Goal: Information Seeking & Learning: Check status

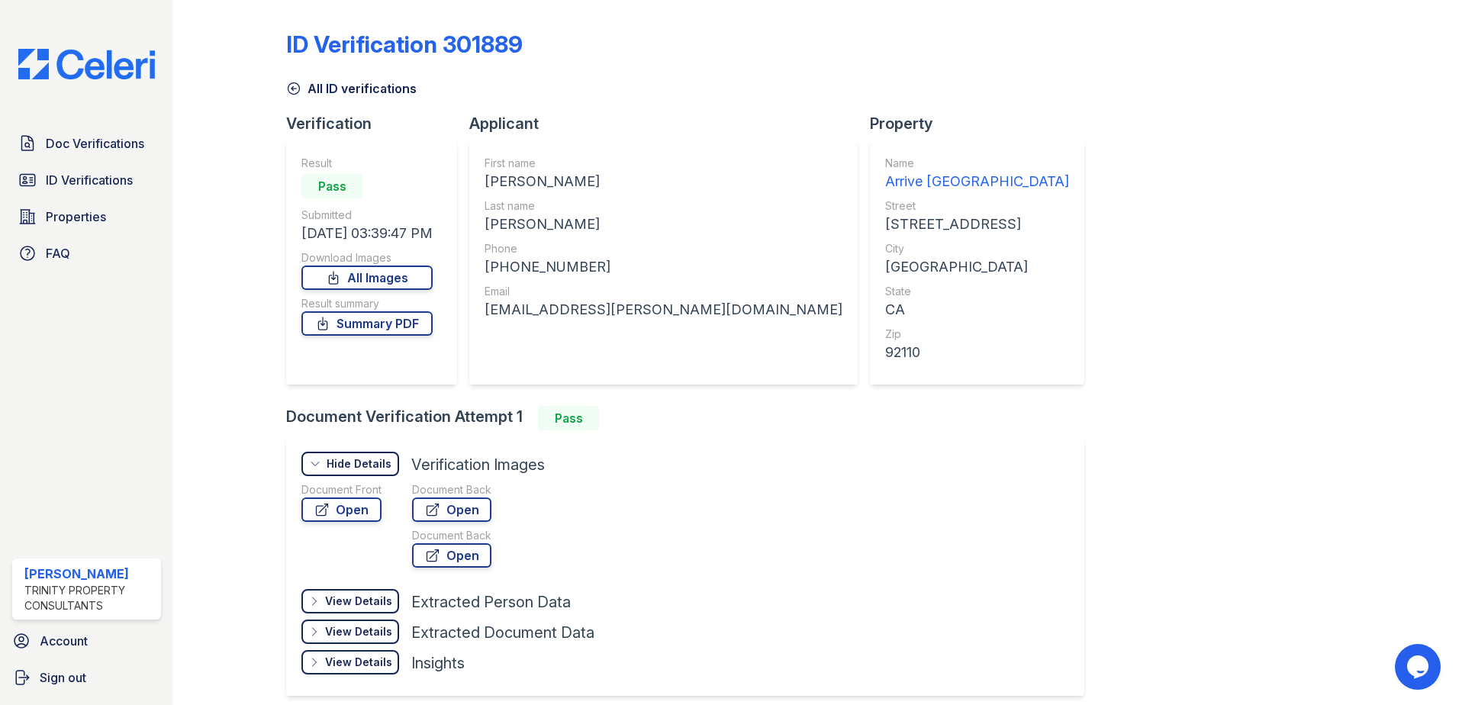
drag, startPoint x: 1123, startPoint y: 424, endPoint x: 1122, endPoint y: 416, distance: 7.7
click at [1123, 424] on div "ID Verification 301889 All ID verifications Verification Result Pass Submitted …" at bounding box center [816, 361] width 1060 height 711
click at [94, 182] on span "ID Verifications" at bounding box center [89, 180] width 87 height 18
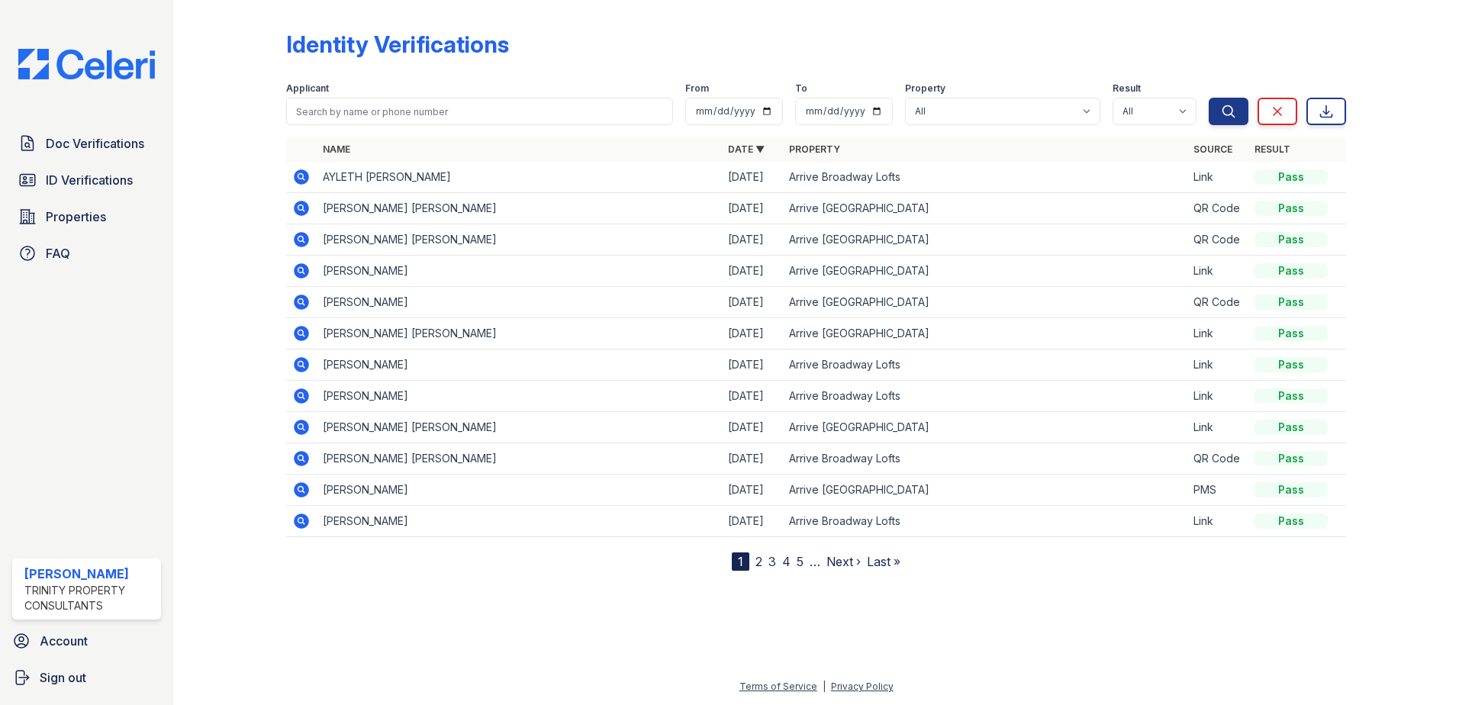
click at [1101, 633] on div at bounding box center [816, 636] width 1237 height 82
click at [82, 179] on span "ID Verifications" at bounding box center [89, 180] width 87 height 18
drag, startPoint x: 1031, startPoint y: 645, endPoint x: 1027, endPoint y: 621, distance: 24.9
click at [1031, 645] on div at bounding box center [816, 636] width 1237 height 82
click at [76, 170] on link "ID Verifications" at bounding box center [86, 180] width 149 height 31
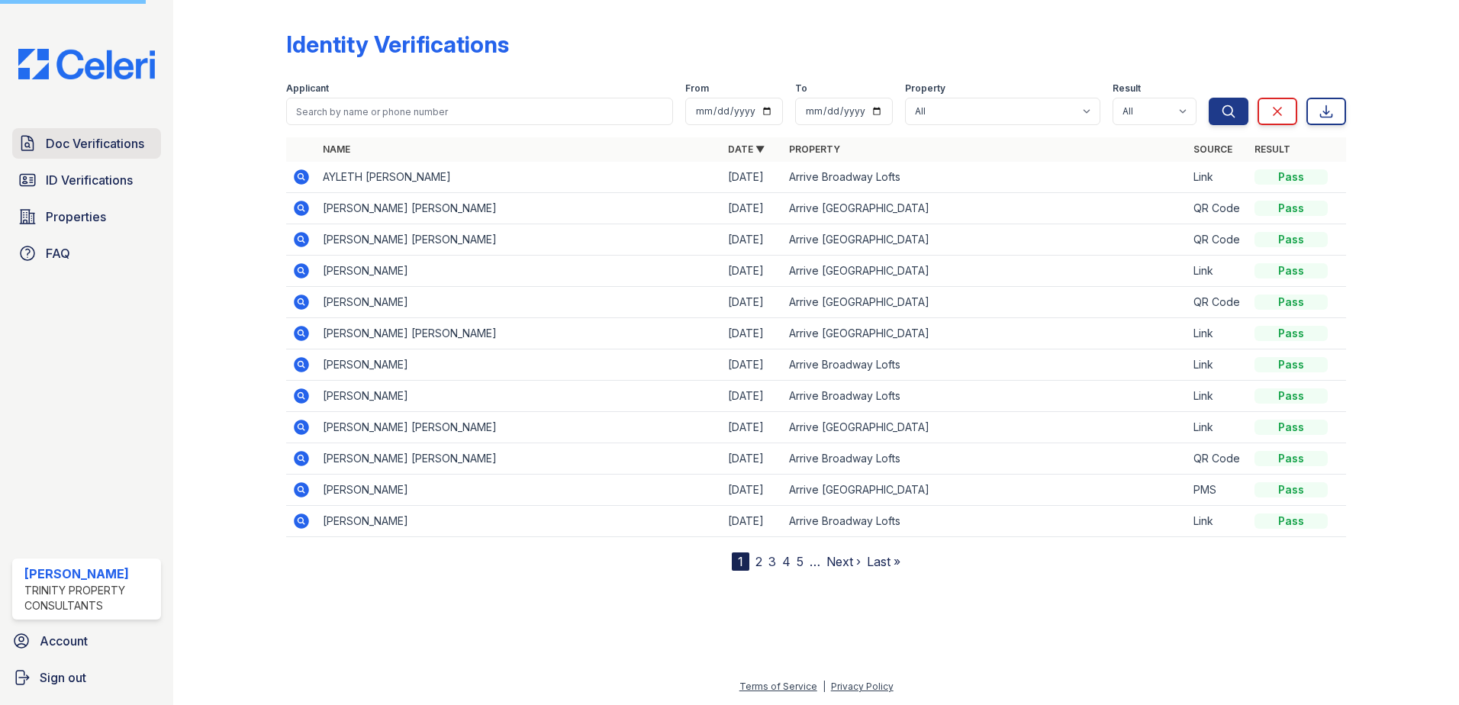
click at [125, 144] on span "Doc Verifications" at bounding box center [95, 143] width 98 height 18
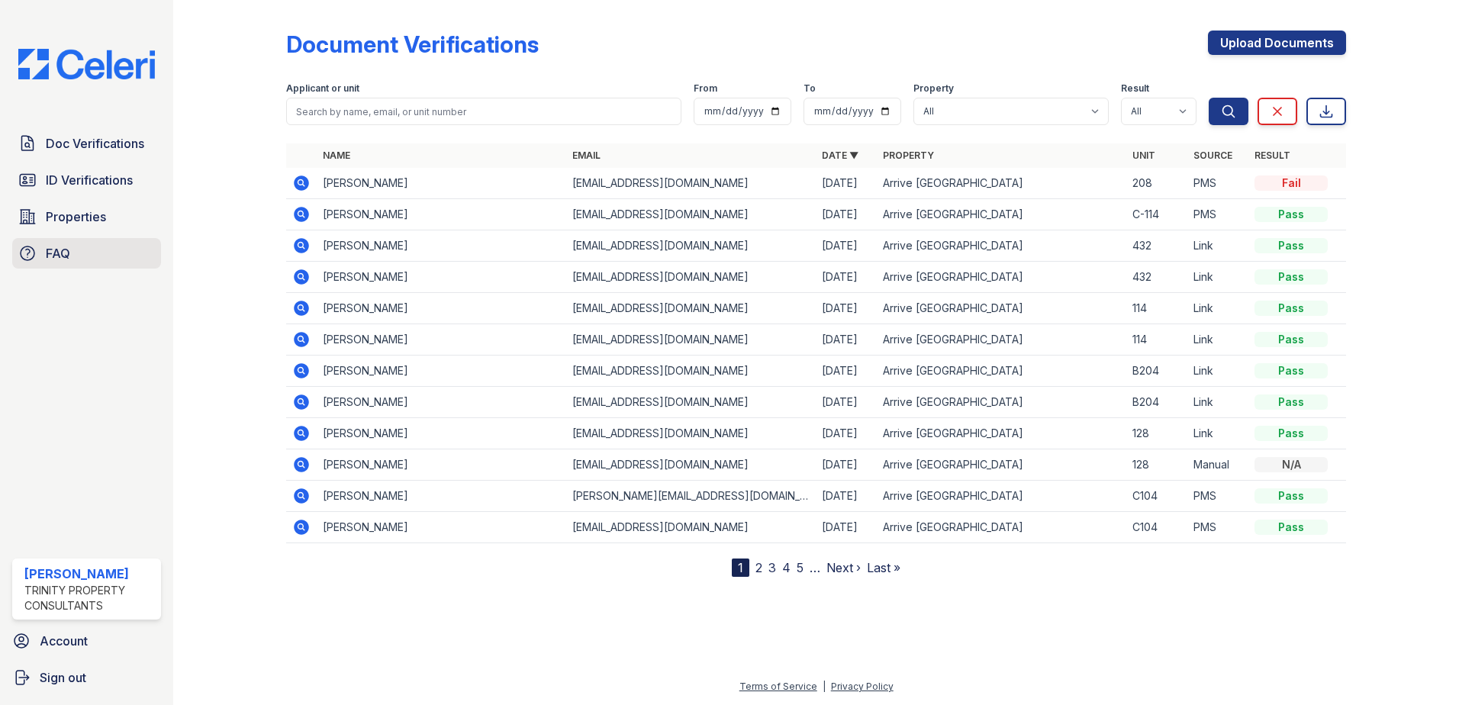
click at [60, 261] on span "FAQ" at bounding box center [58, 253] width 24 height 18
click at [94, 224] on span "Properties" at bounding box center [76, 217] width 60 height 18
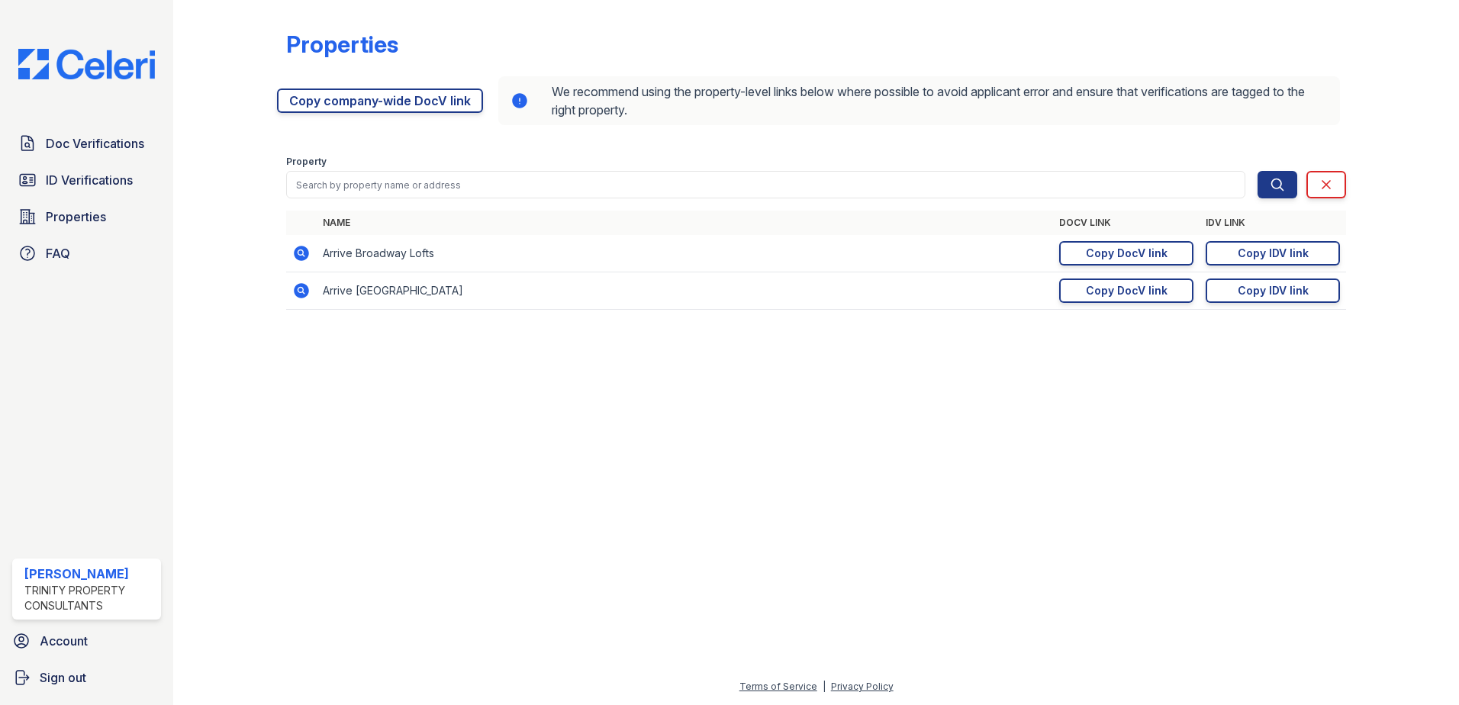
click at [532, 614] on div at bounding box center [816, 514] width 1237 height 328
click at [92, 146] on span "Doc Verifications" at bounding box center [95, 143] width 98 height 18
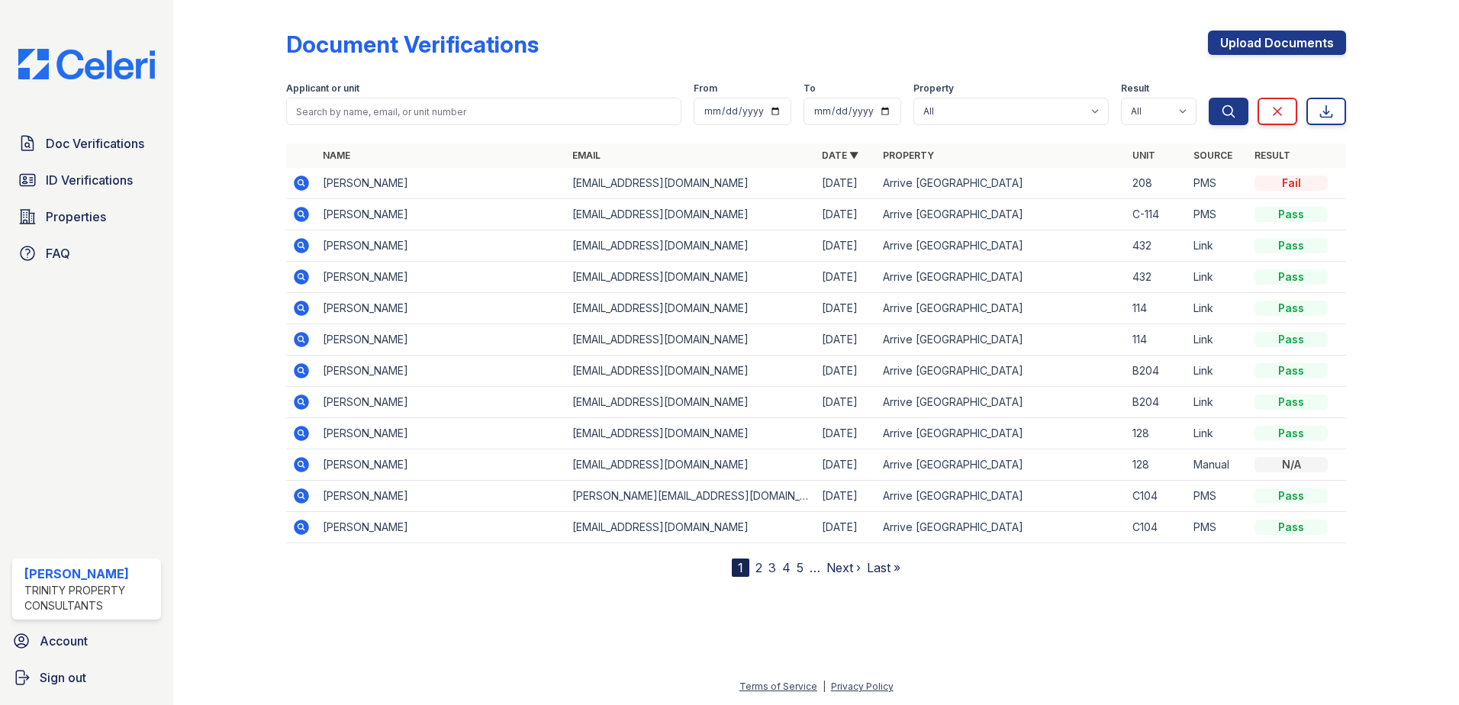
click at [298, 183] on icon at bounding box center [301, 183] width 15 height 15
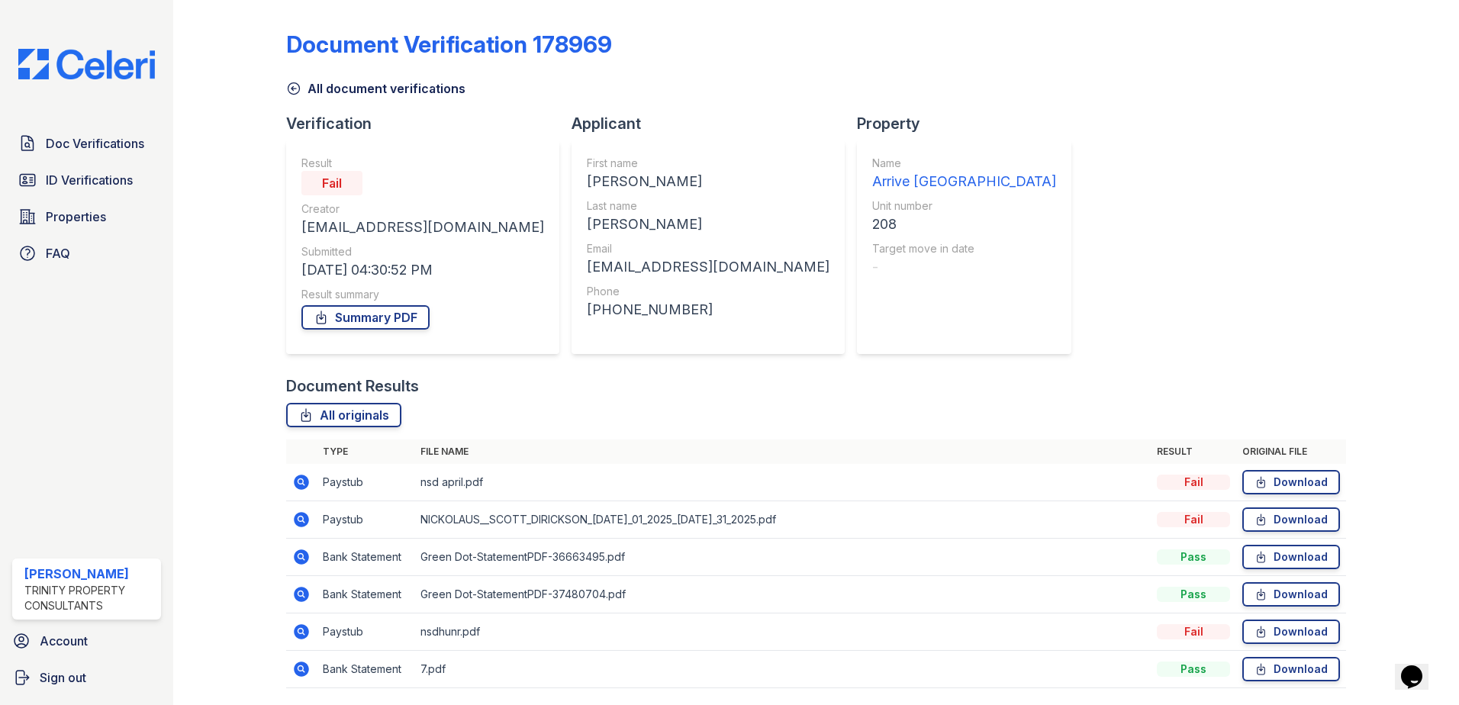
scroll to position [50, 0]
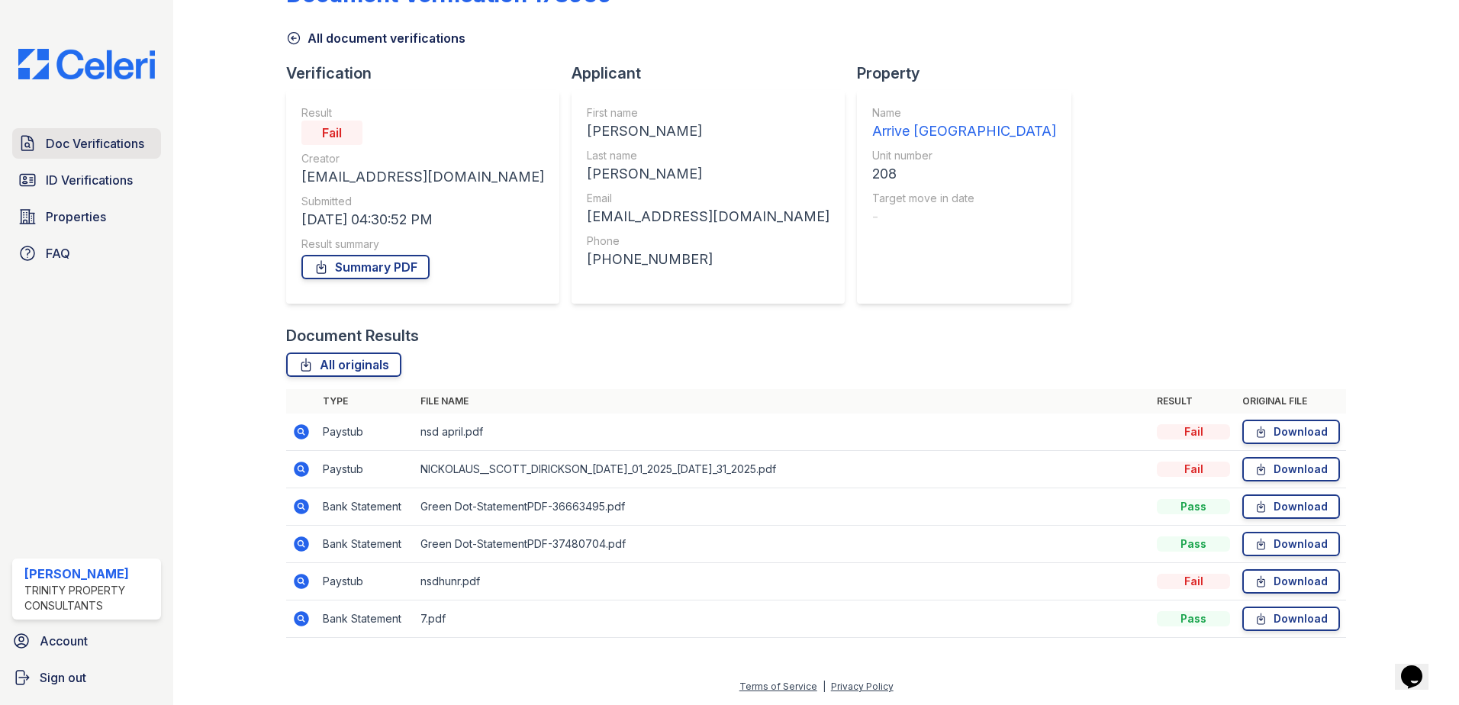
click at [110, 149] on span "Doc Verifications" at bounding box center [95, 143] width 98 height 18
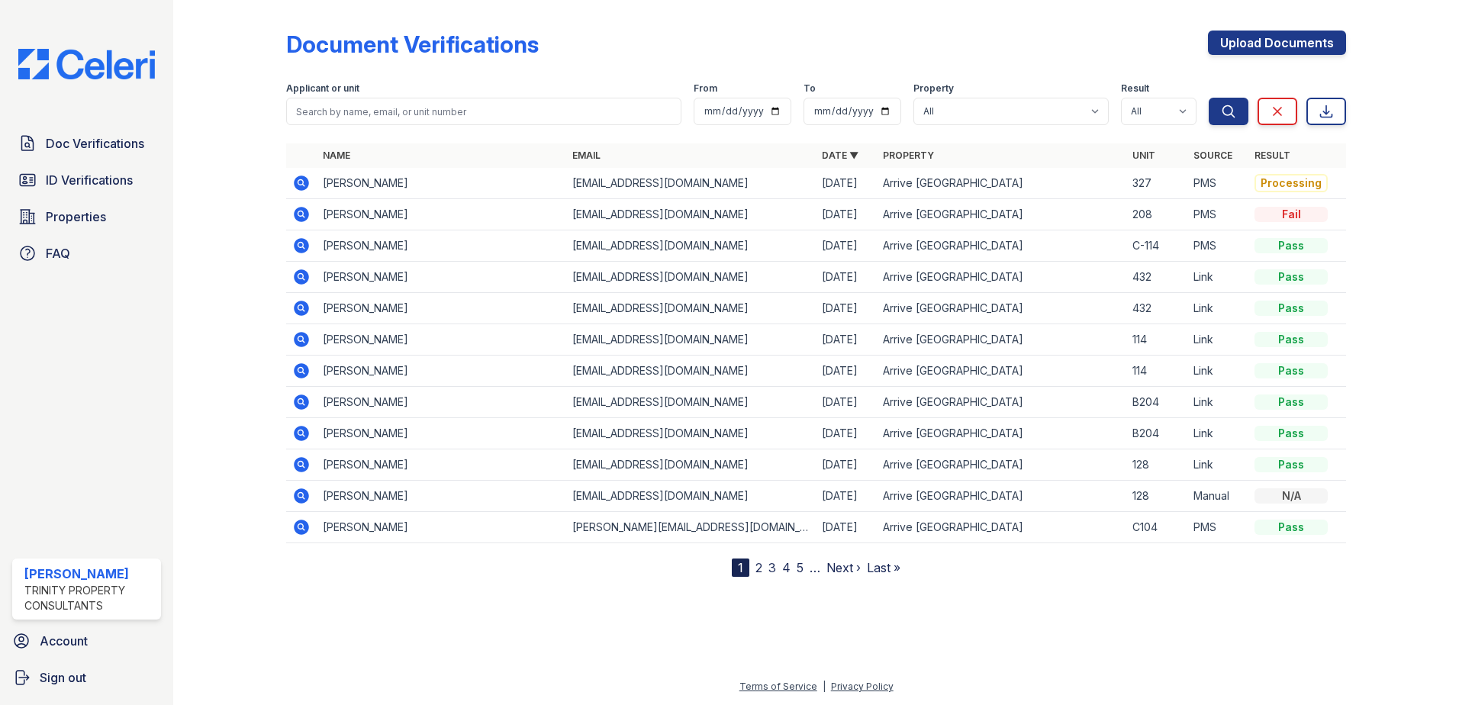
click at [304, 179] on icon at bounding box center [301, 183] width 15 height 15
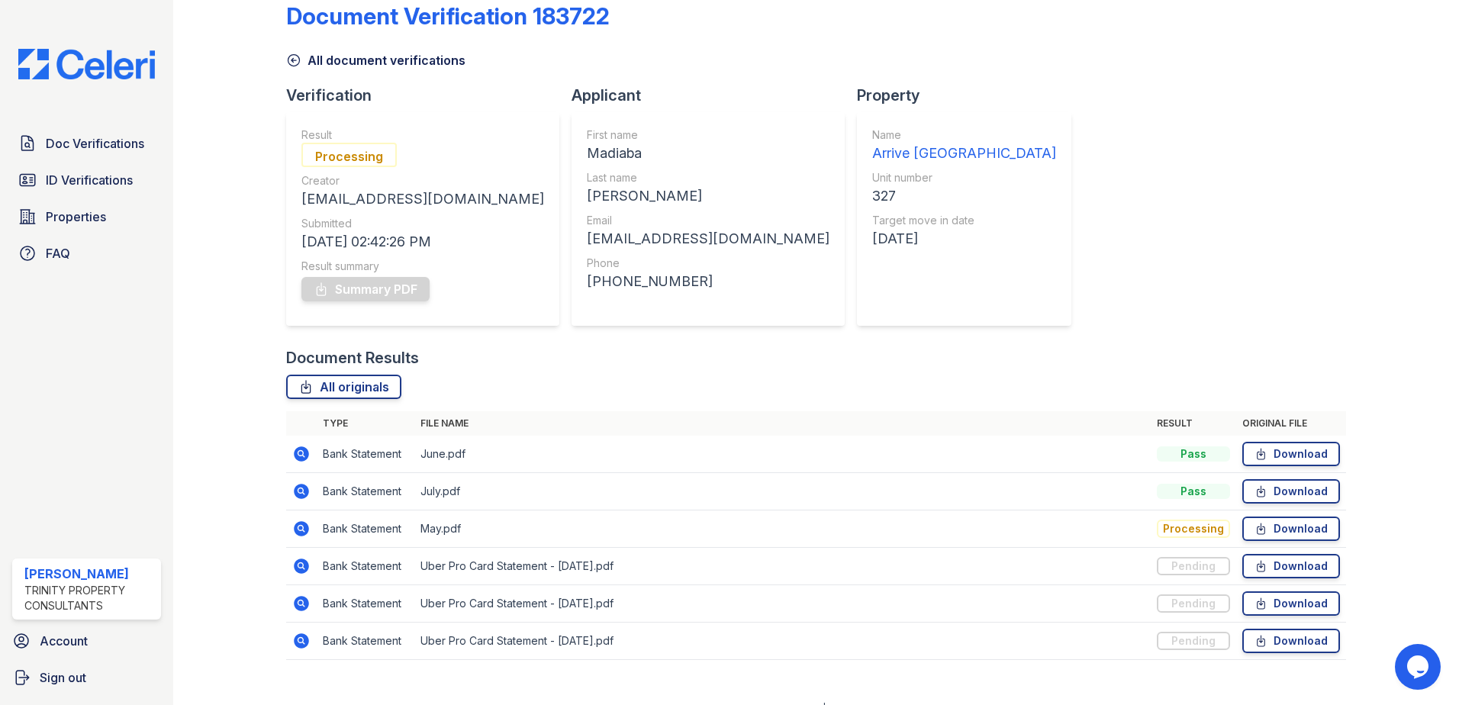
scroll to position [50, 0]
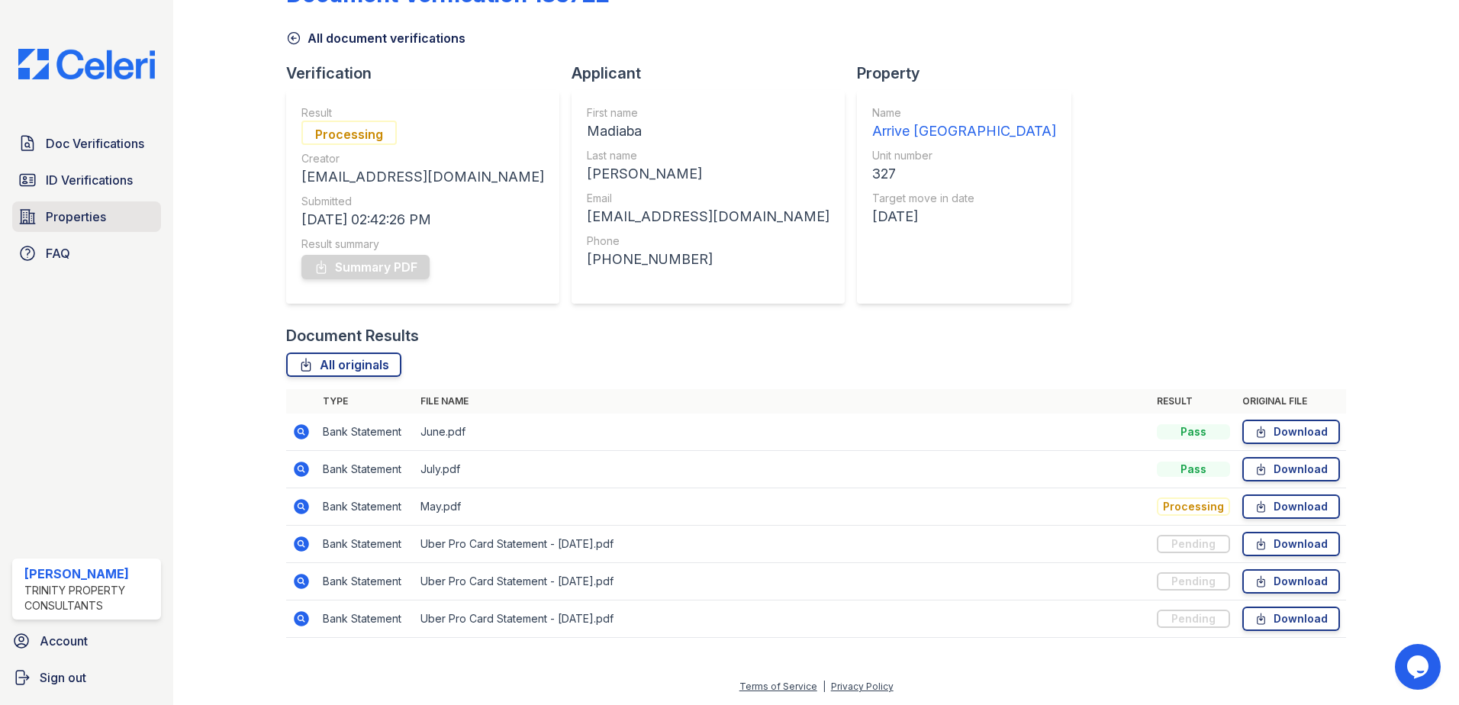
click at [109, 219] on link "Properties" at bounding box center [86, 217] width 149 height 31
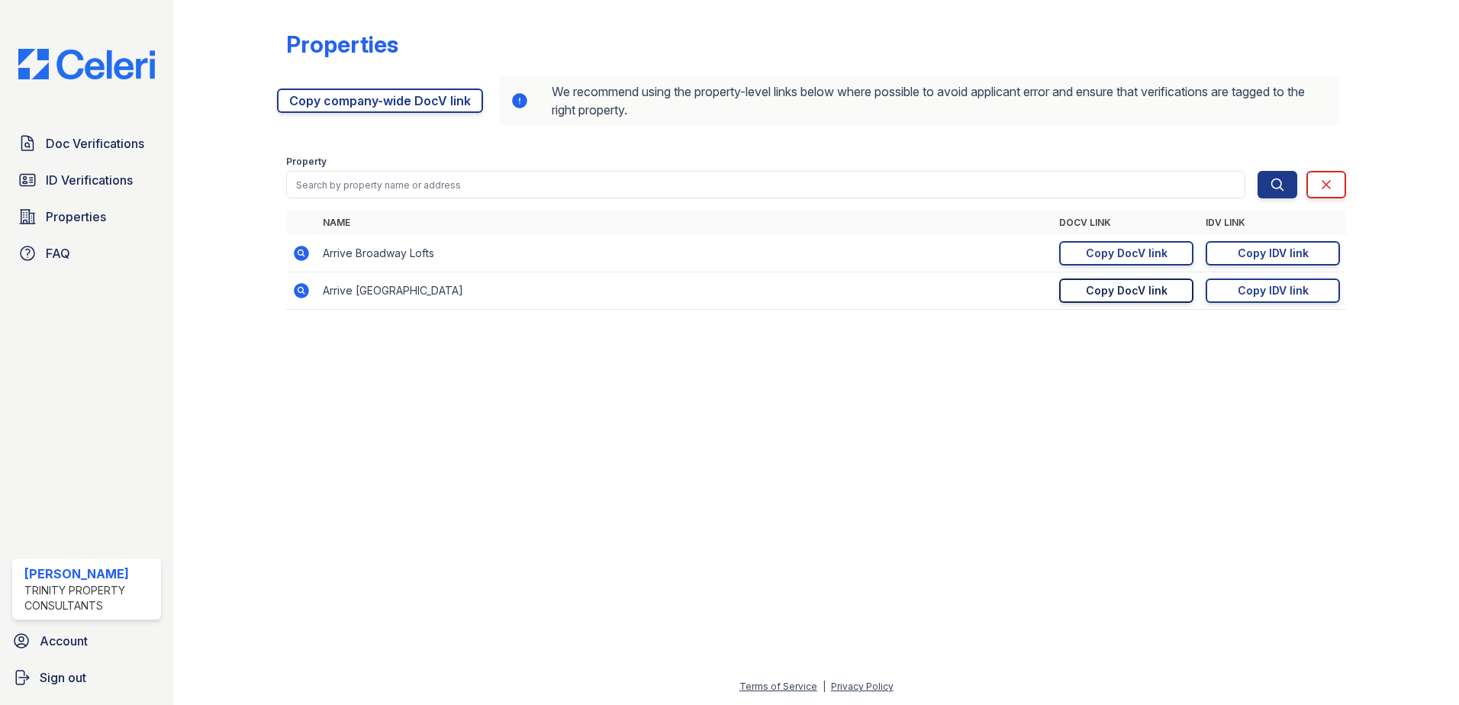
click at [1104, 292] on div "Copy DocV link" at bounding box center [1127, 290] width 82 height 15
click at [73, 139] on span "Doc Verifications" at bounding box center [95, 143] width 98 height 18
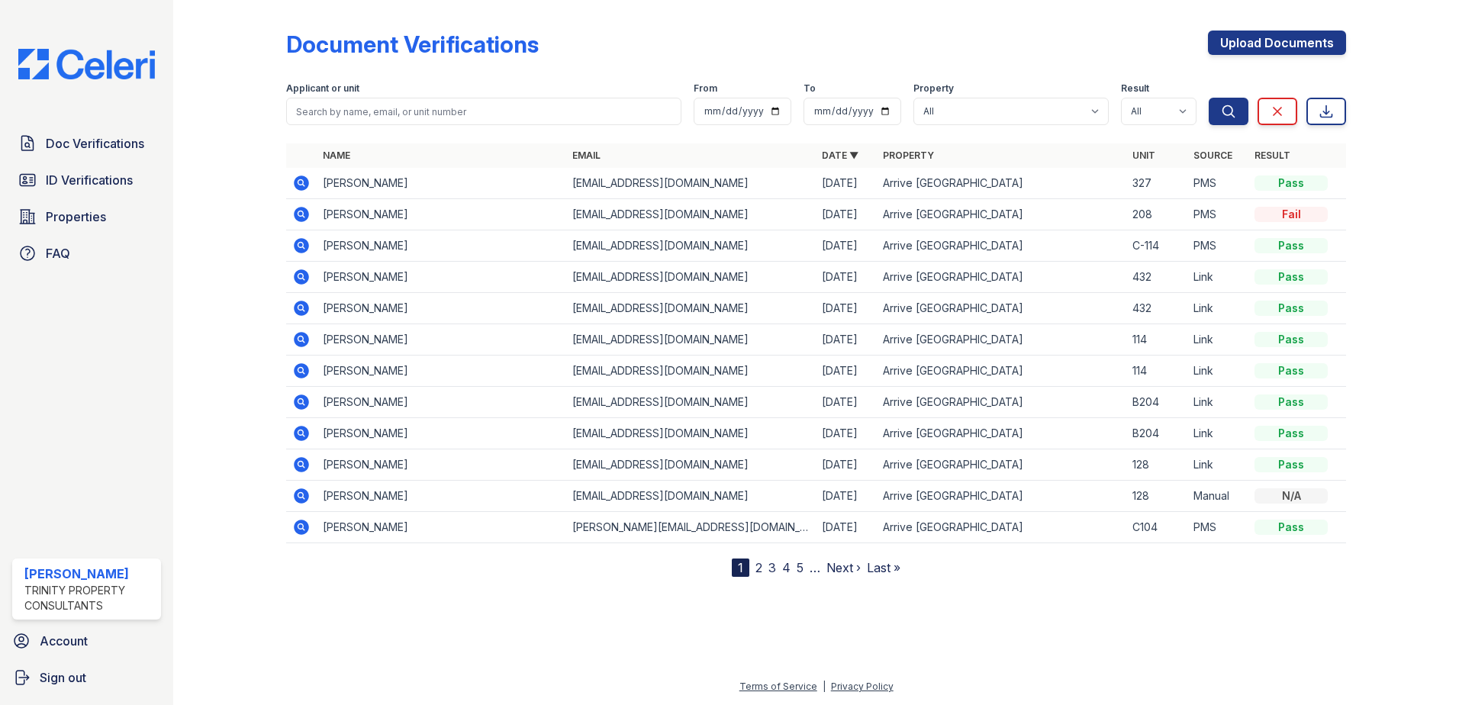
click at [298, 185] on icon at bounding box center [301, 183] width 15 height 15
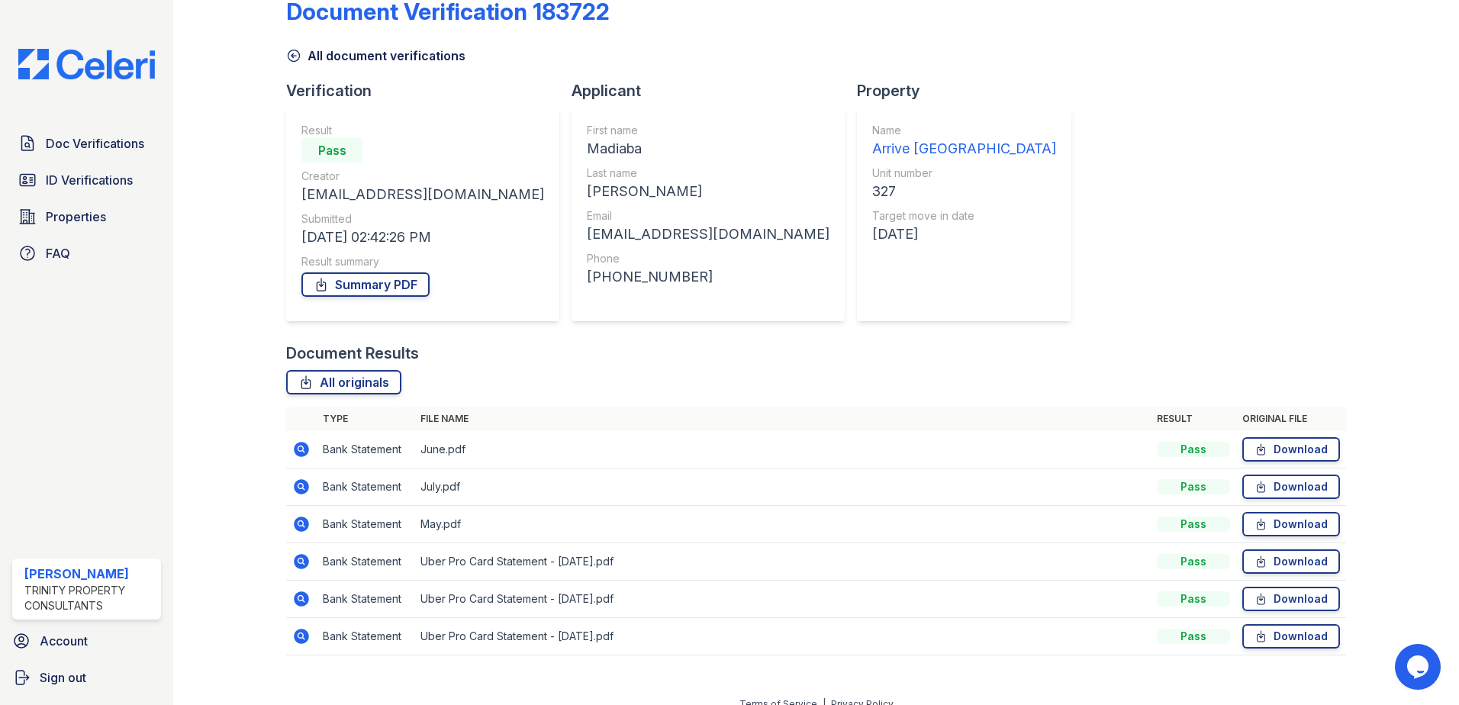
scroll to position [50, 0]
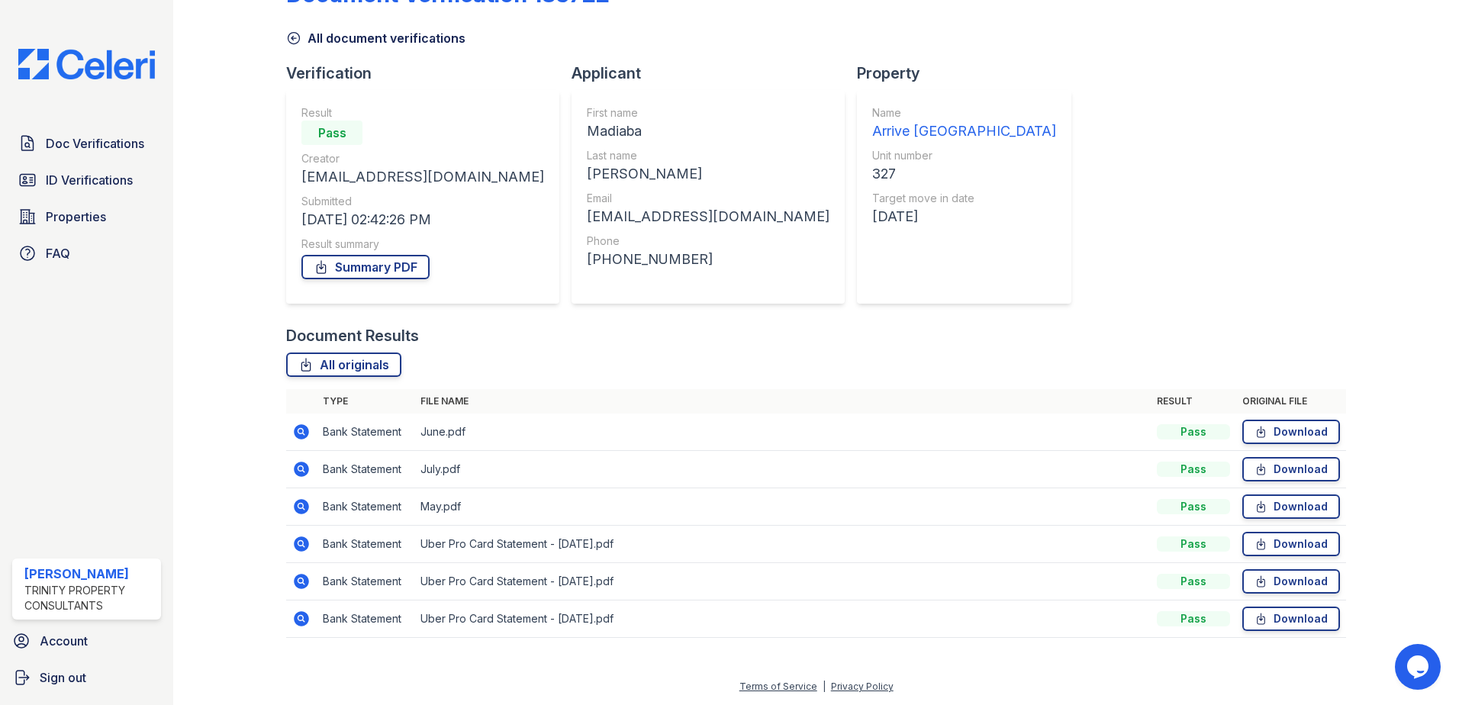
click at [295, 467] on icon at bounding box center [301, 469] width 15 height 15
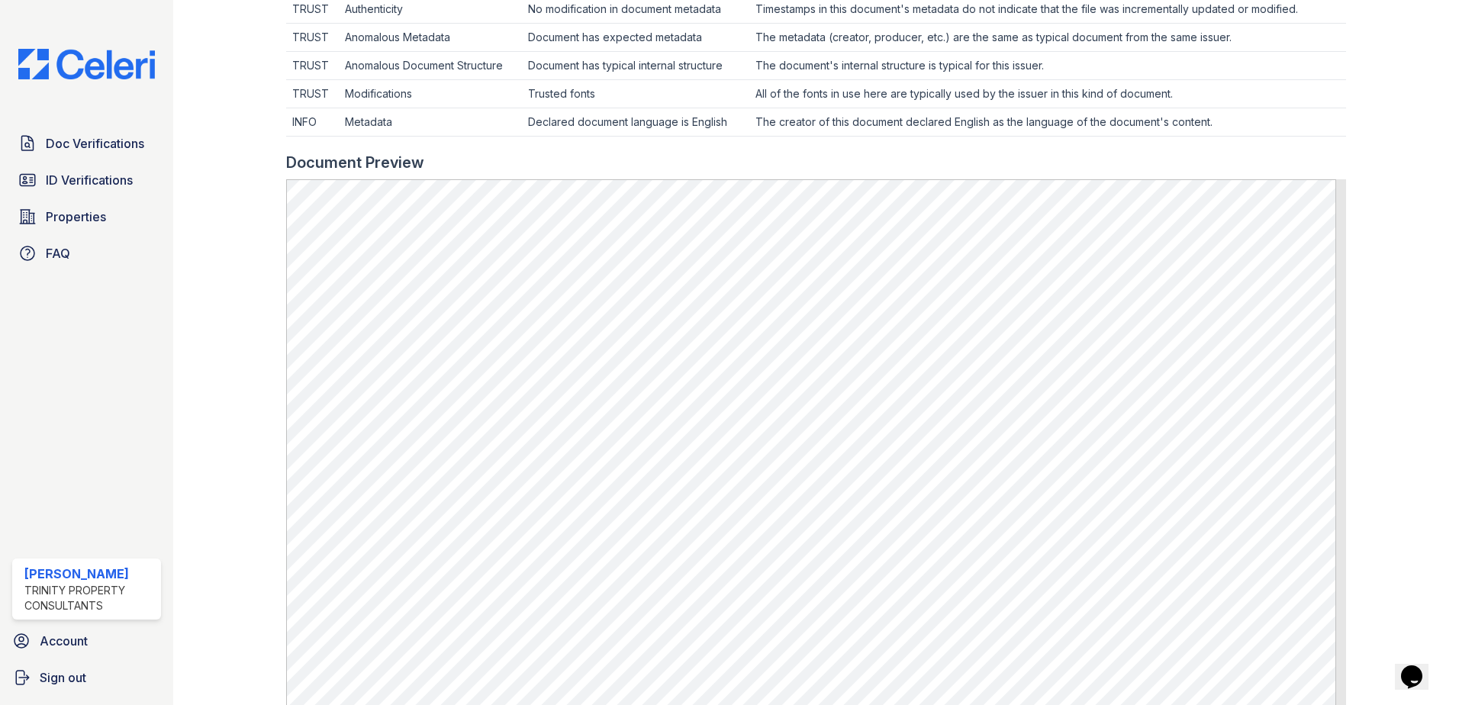
scroll to position [534, 0]
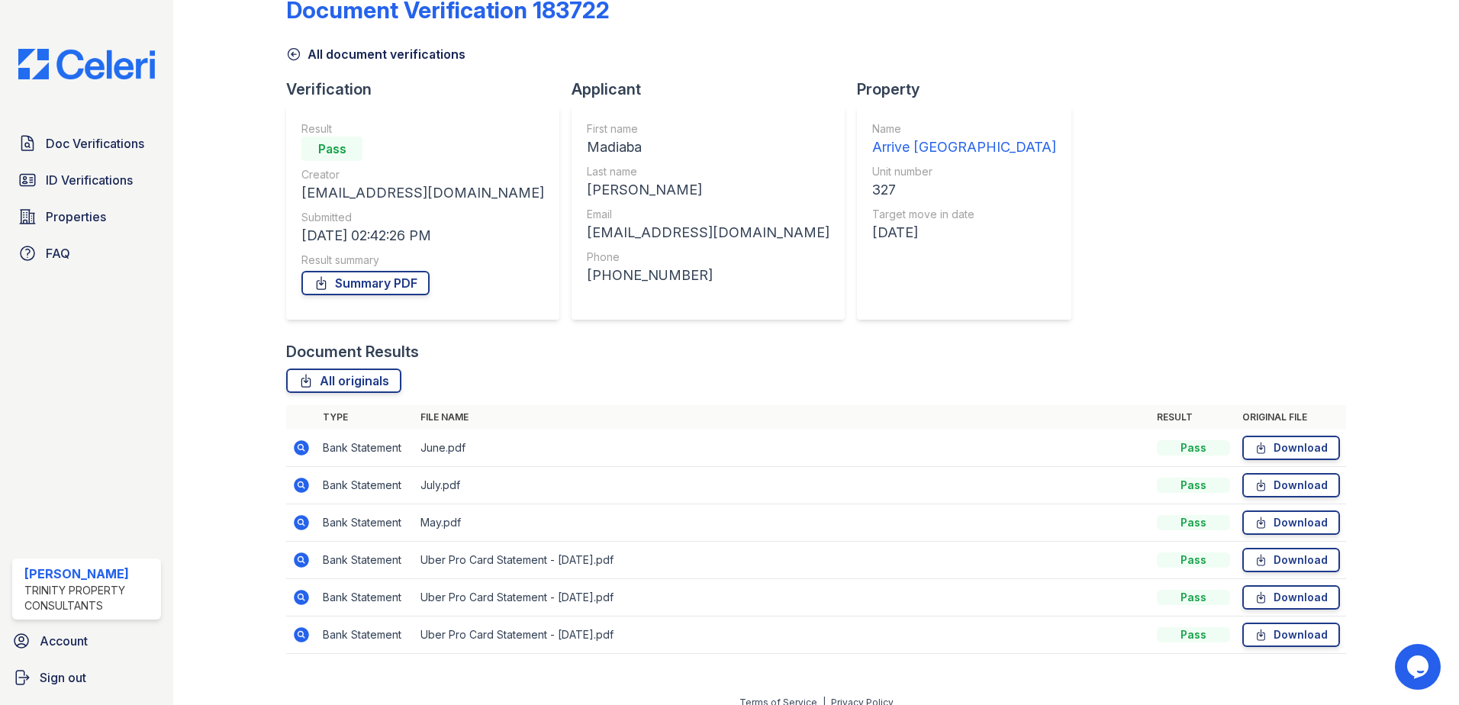
scroll to position [50, 0]
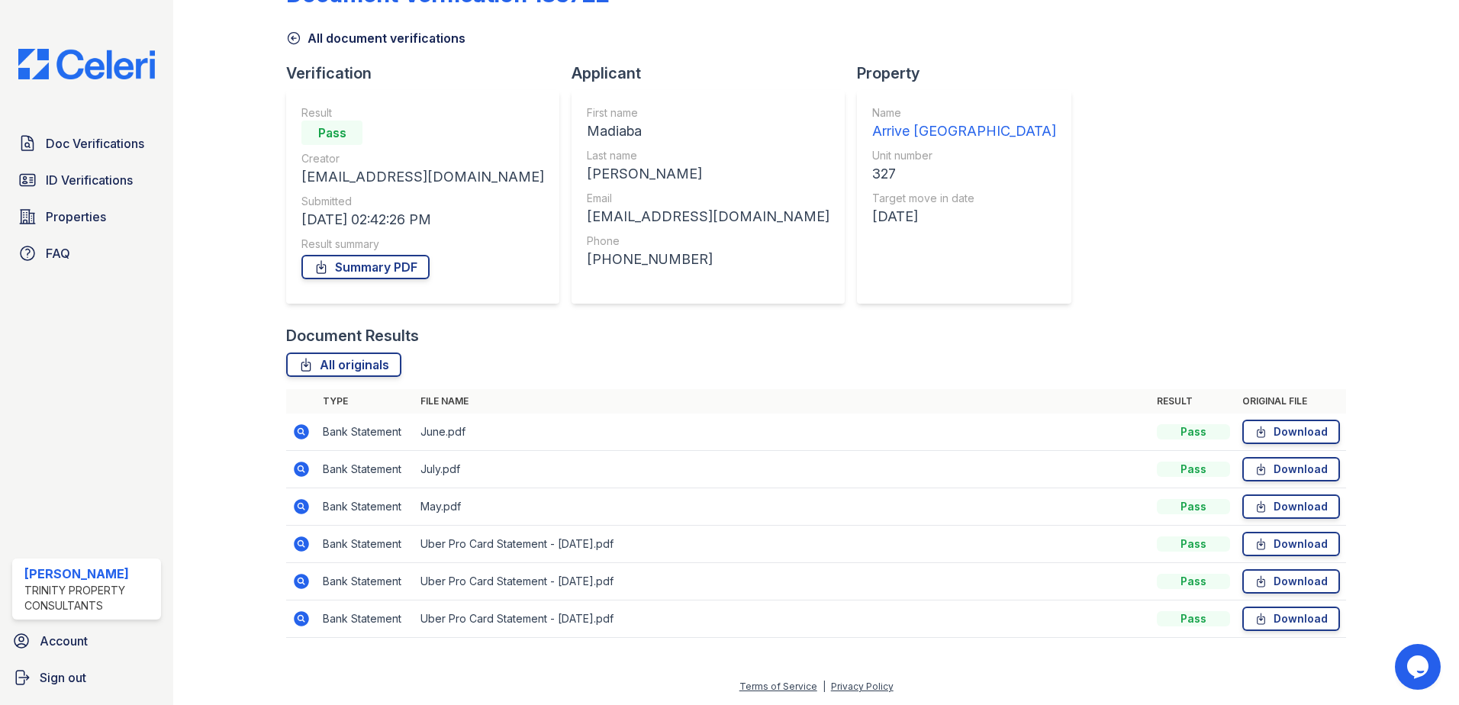
click at [302, 539] on icon at bounding box center [301, 544] width 15 height 15
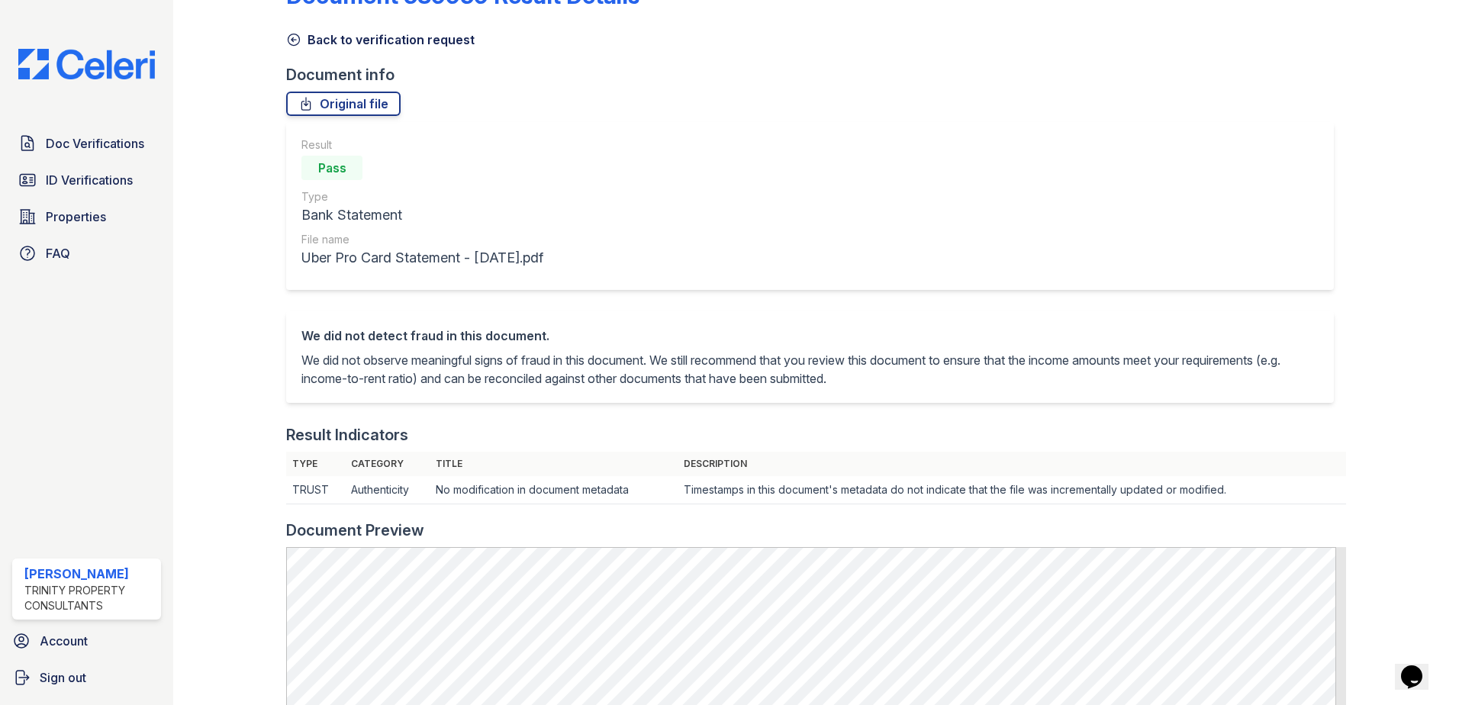
scroll to position [305, 0]
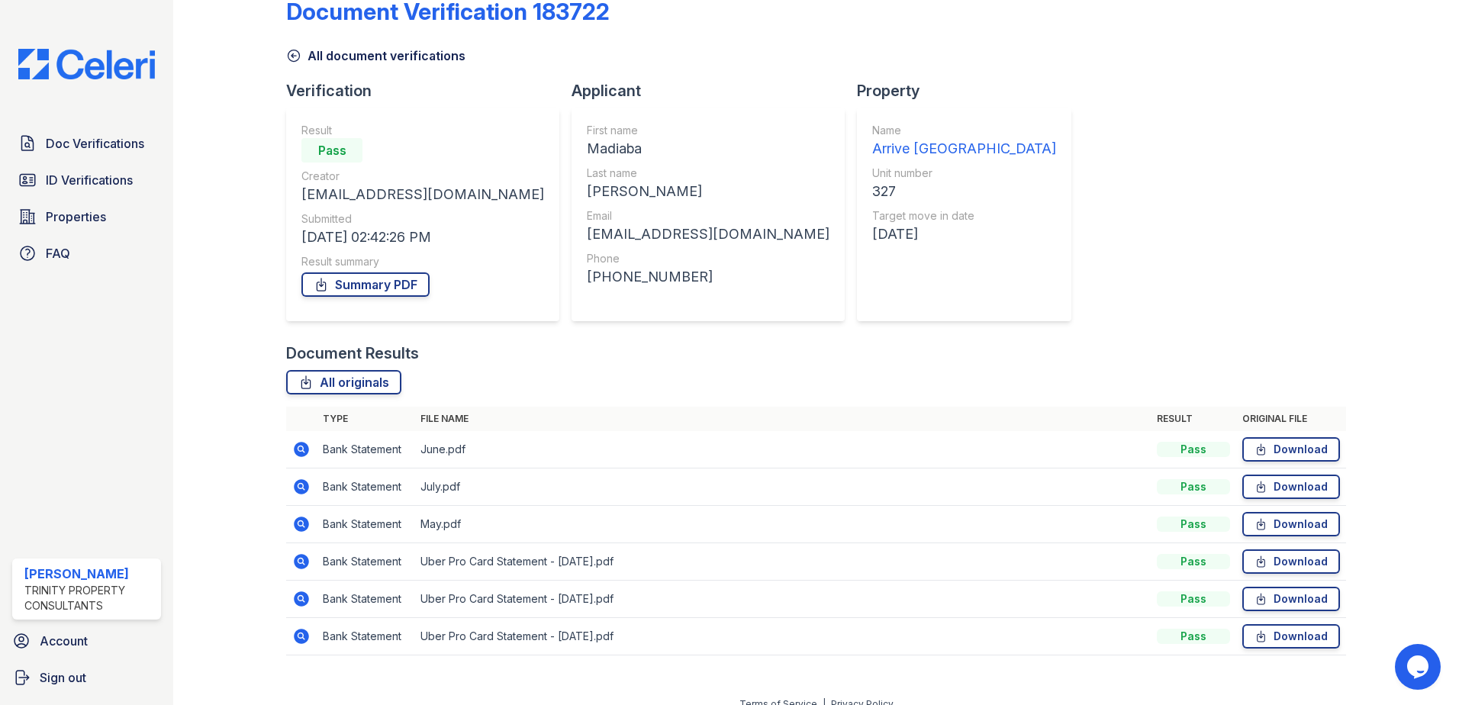
scroll to position [50, 0]
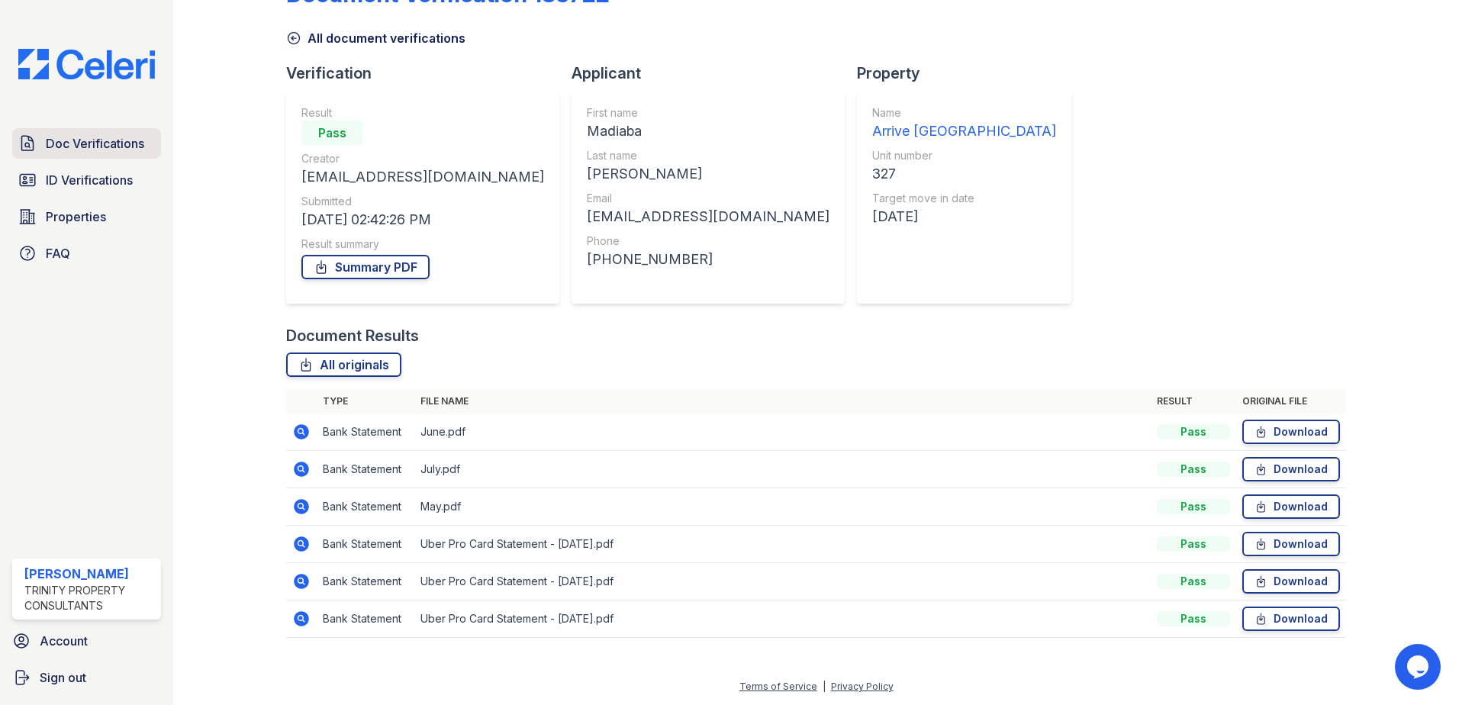
click at [78, 139] on span "Doc Verifications" at bounding box center [95, 143] width 98 height 18
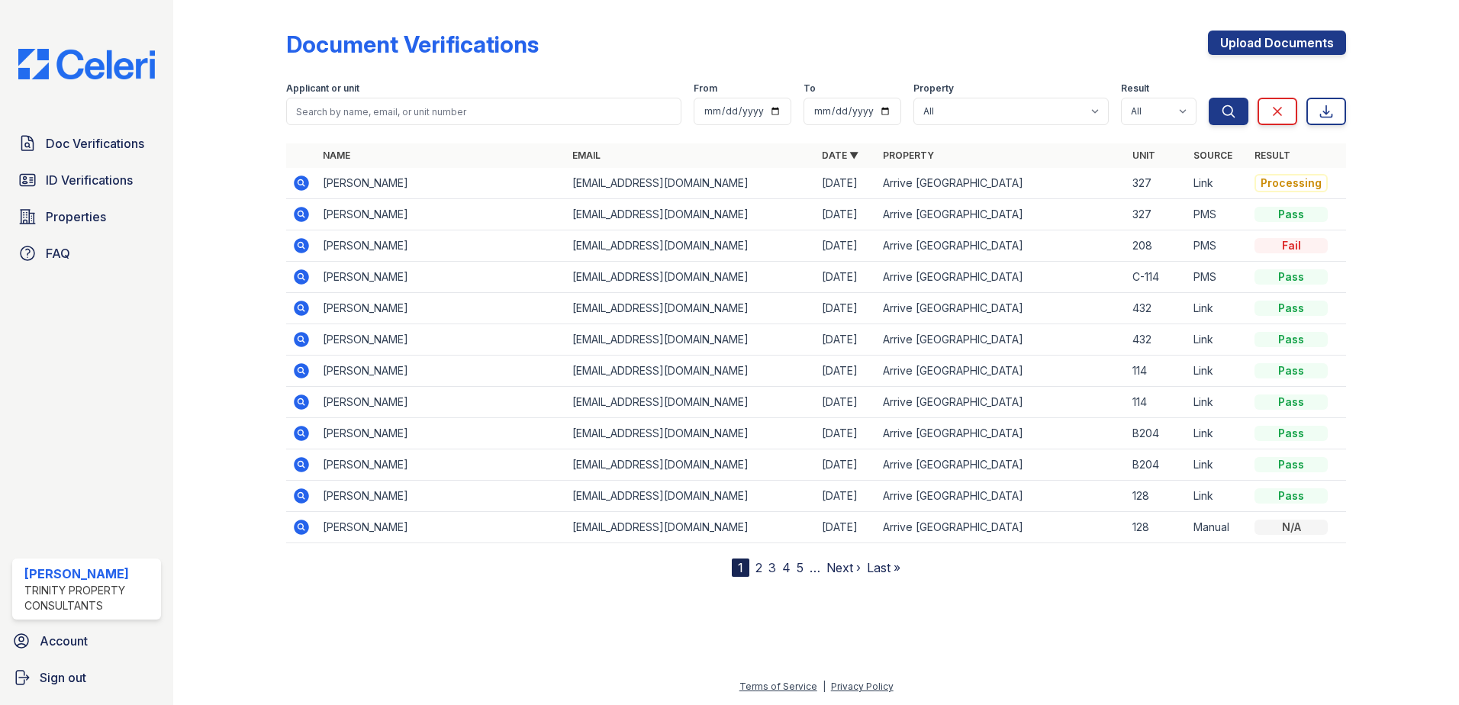
click at [301, 182] on icon at bounding box center [300, 182] width 4 height 4
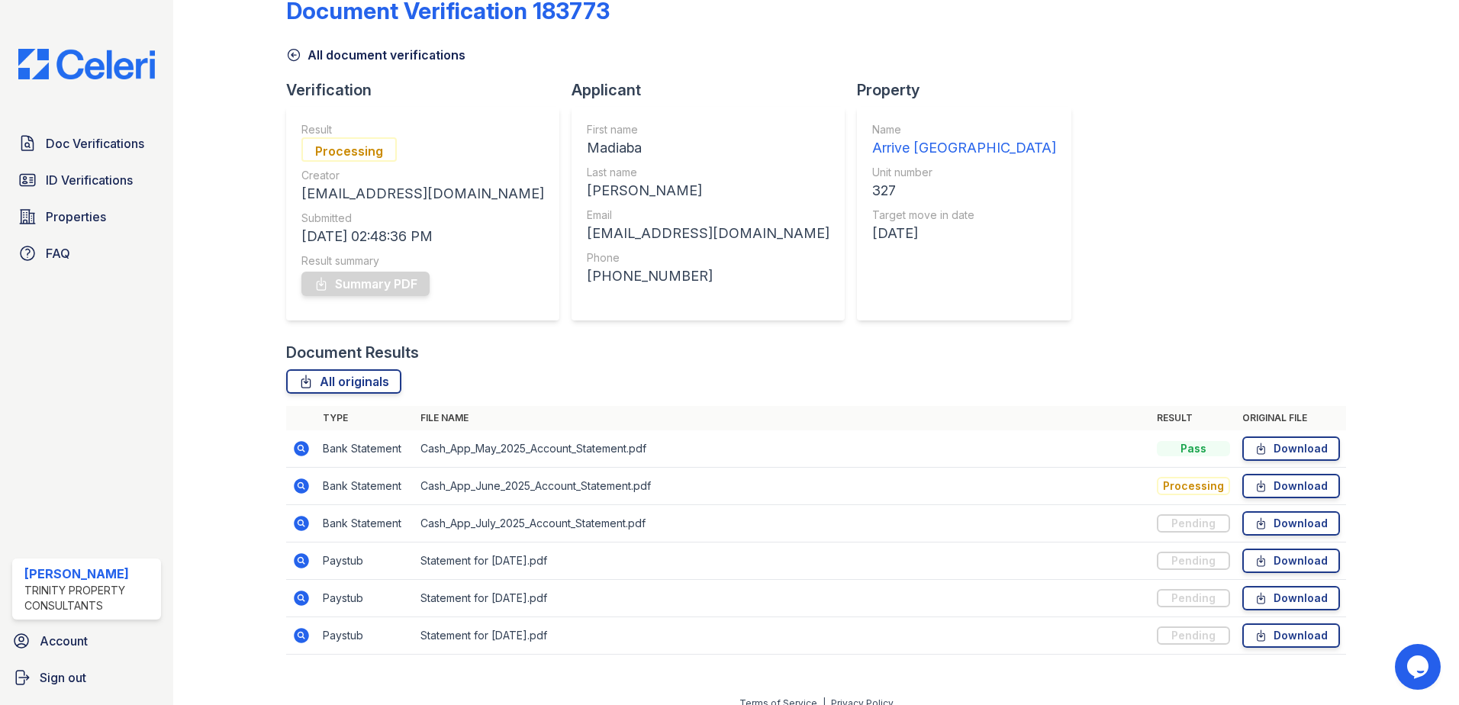
scroll to position [50, 0]
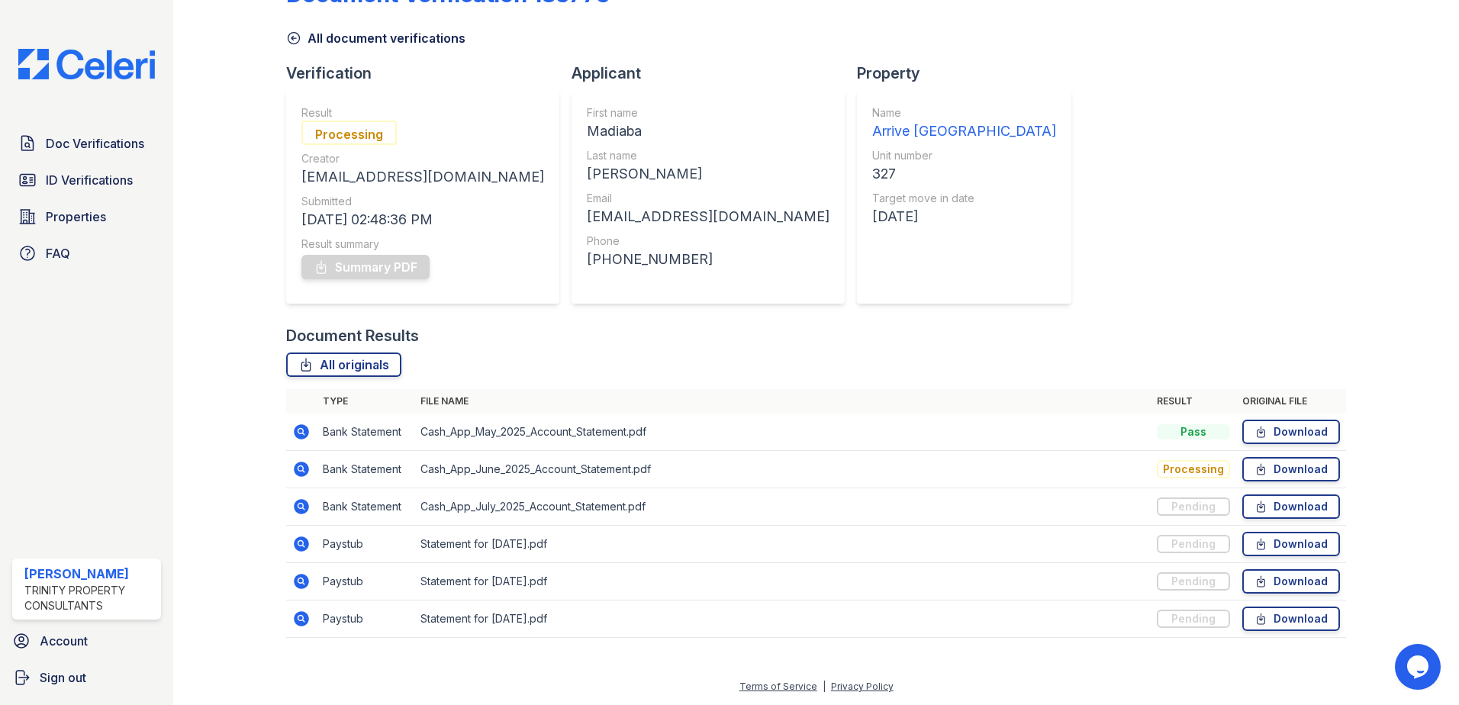
click at [304, 545] on icon at bounding box center [301, 544] width 15 height 15
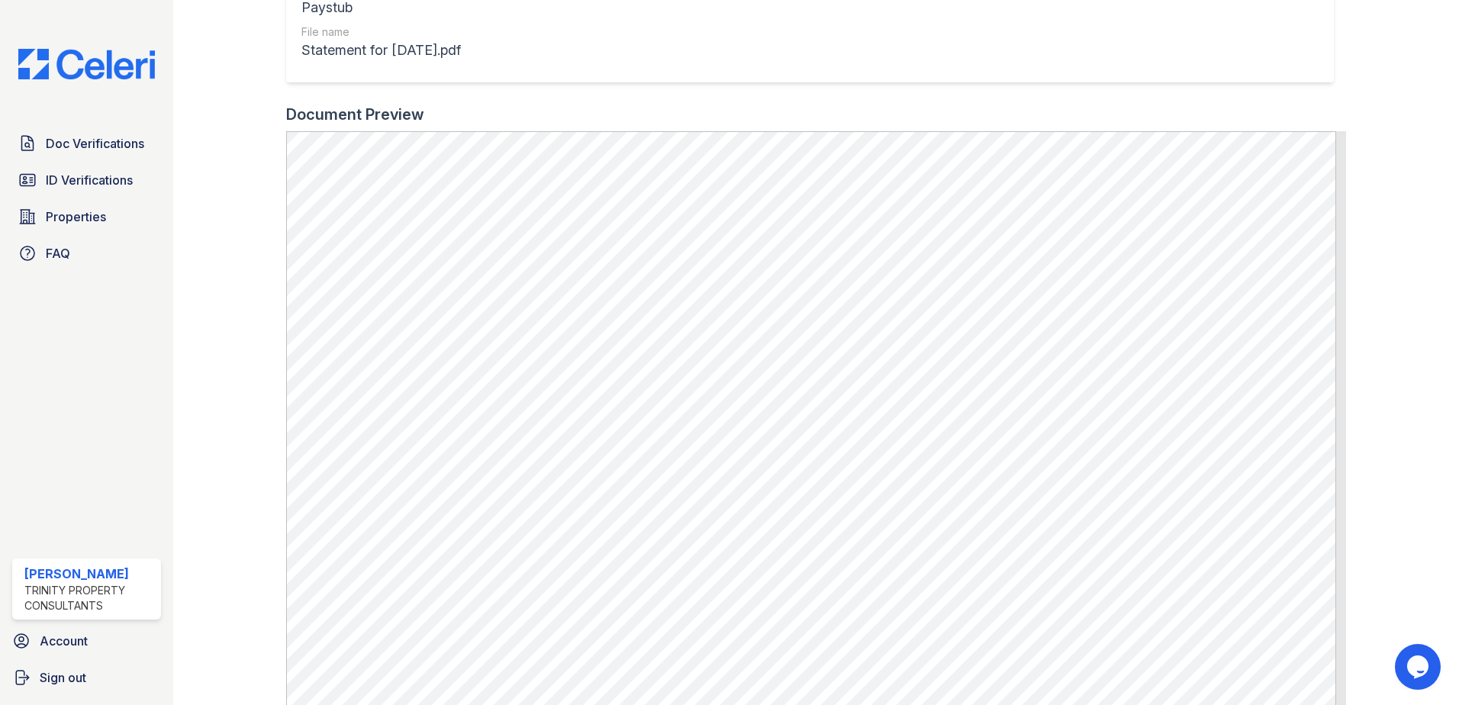
scroll to position [211, 0]
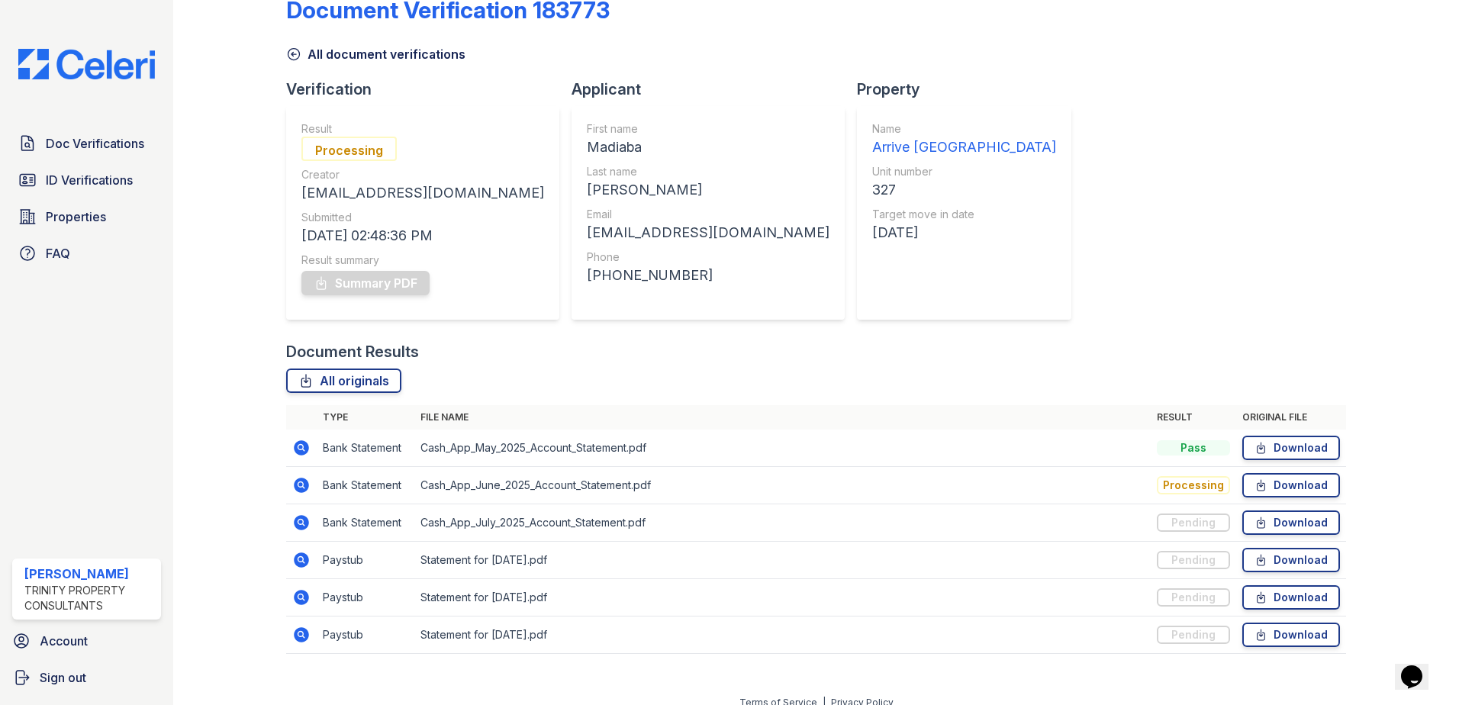
scroll to position [50, 0]
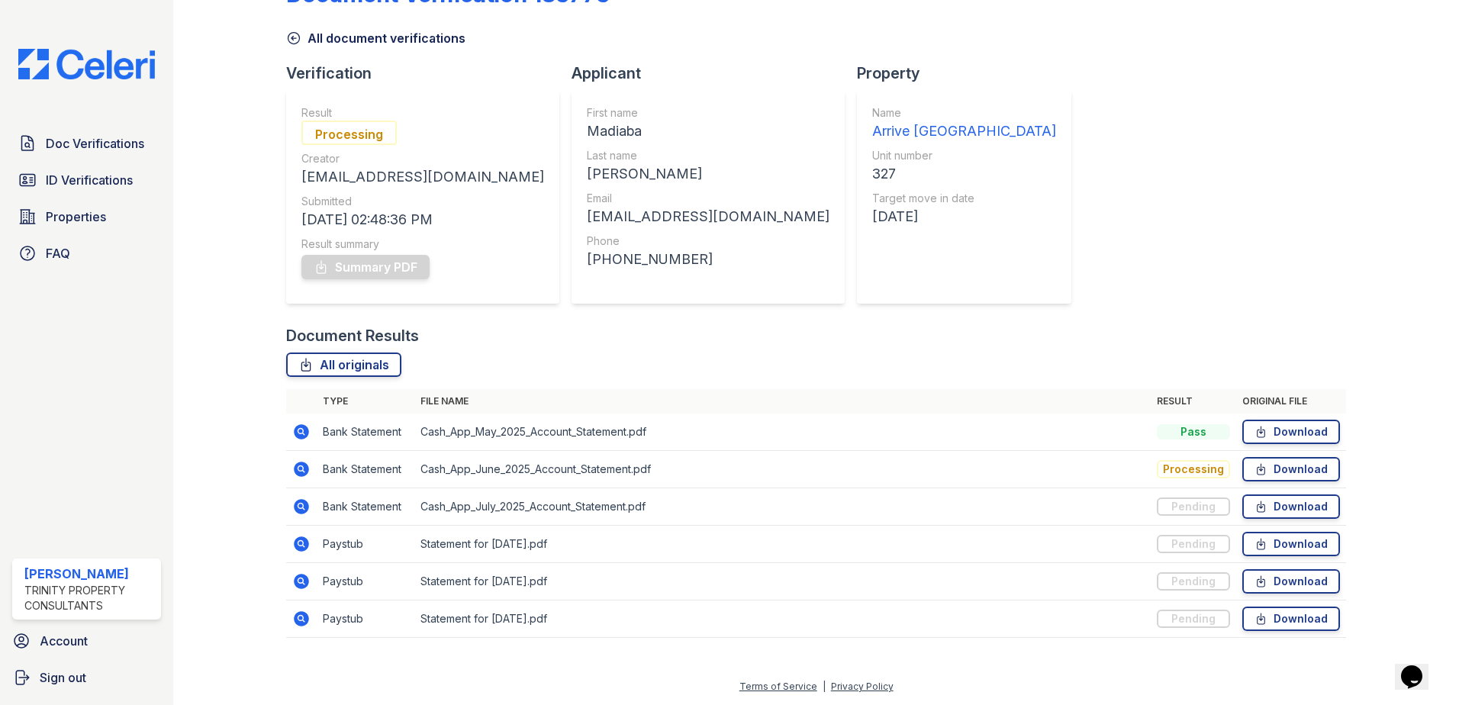
click at [298, 574] on icon at bounding box center [301, 581] width 18 height 18
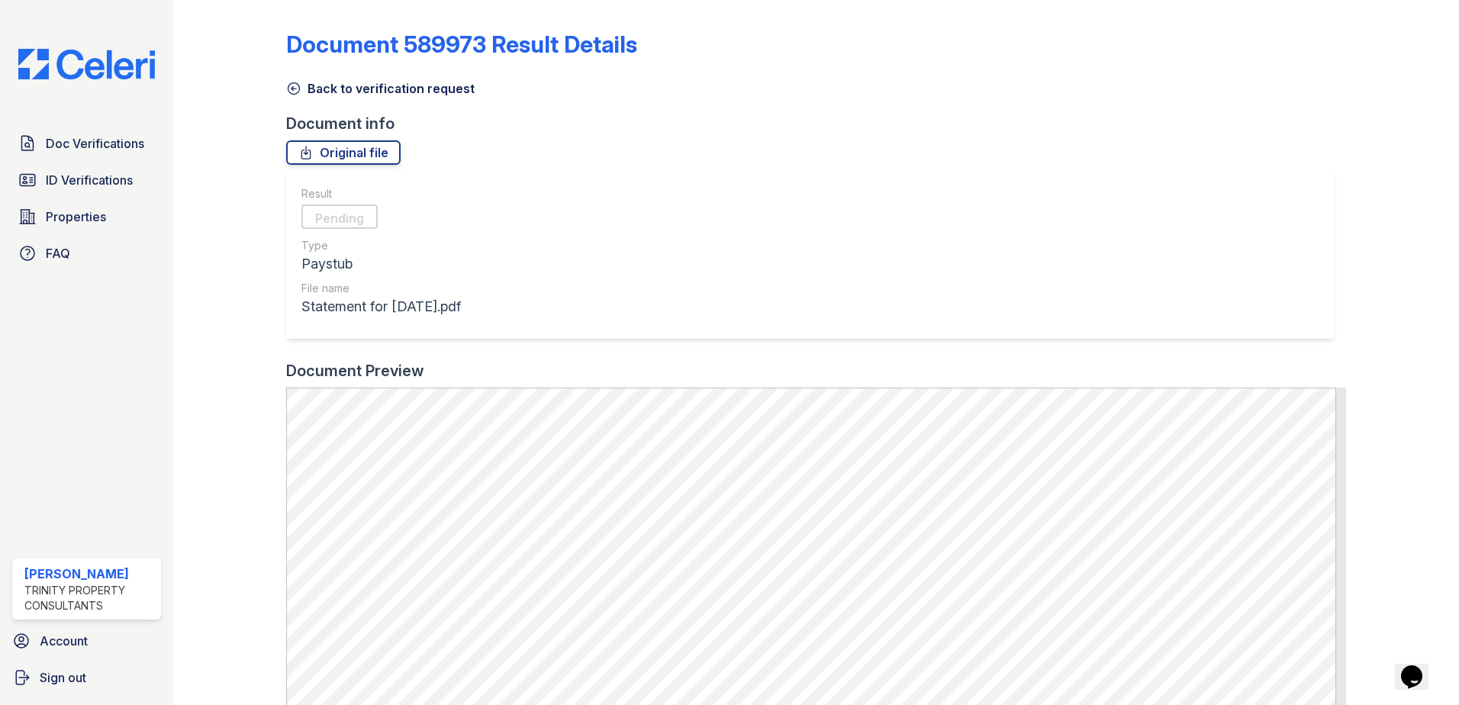
scroll to position [76, 0]
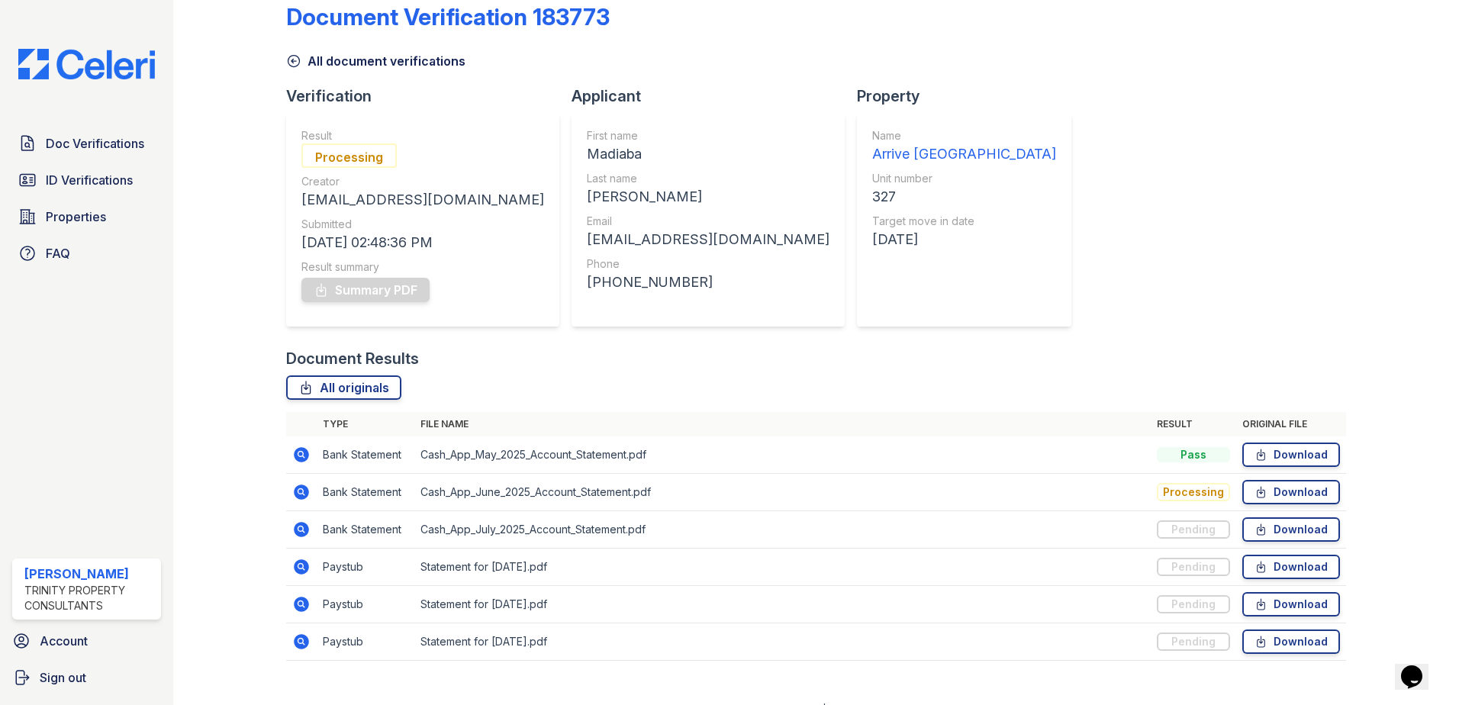
scroll to position [50, 0]
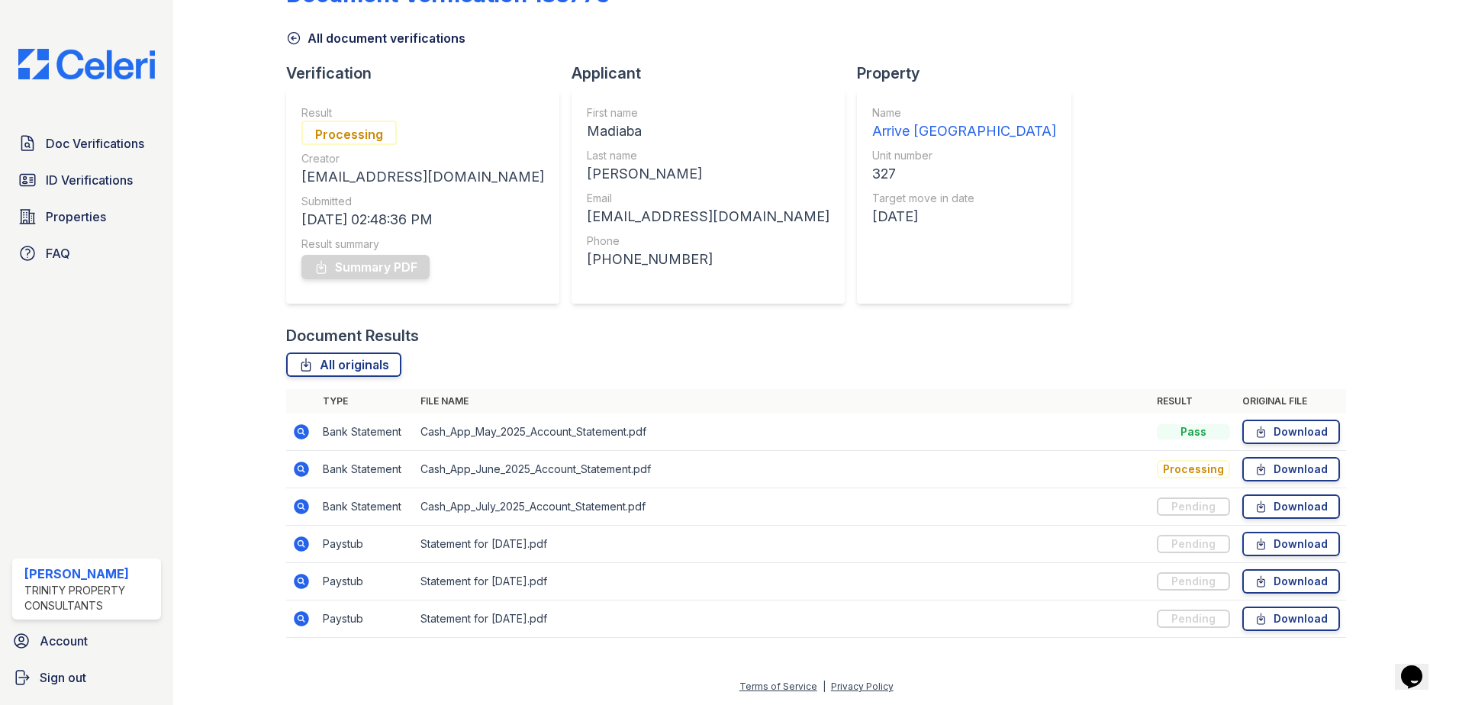
click at [302, 621] on icon at bounding box center [301, 619] width 18 height 18
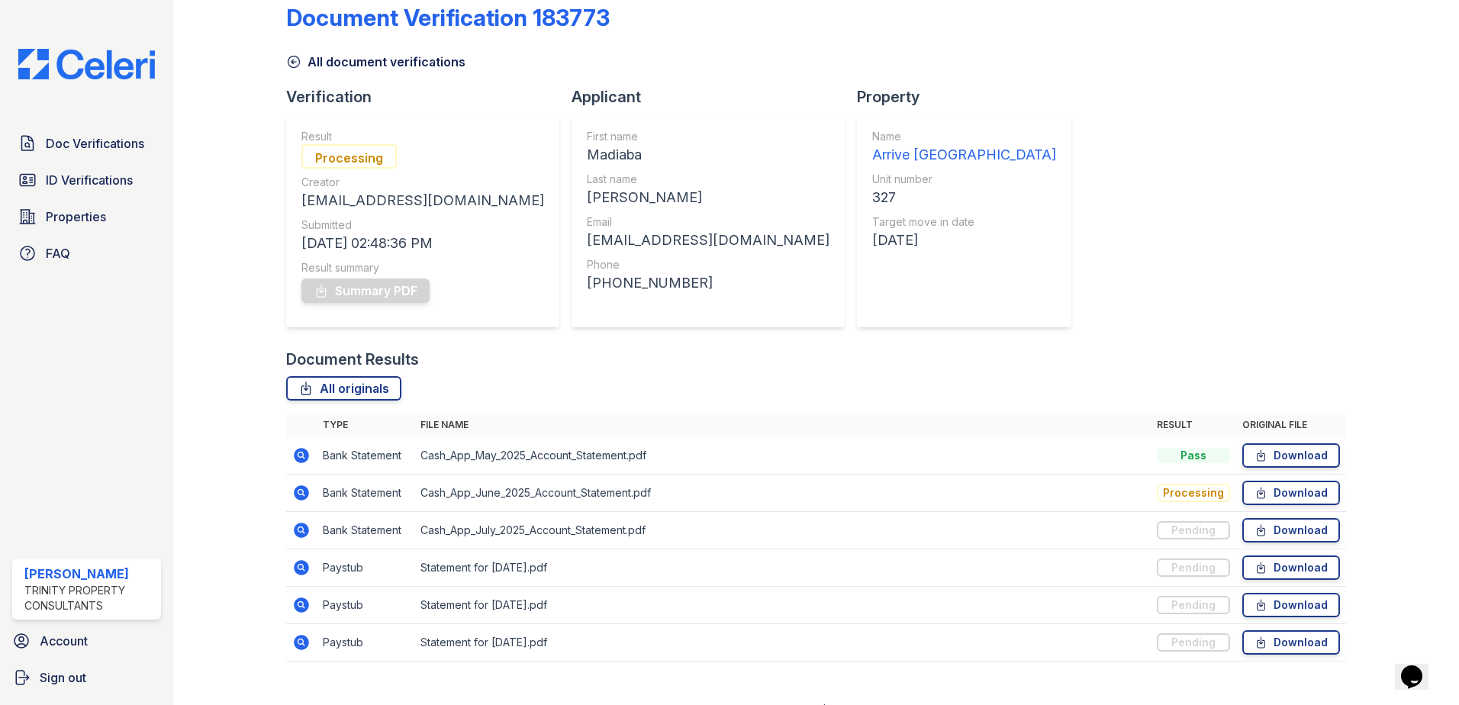
scroll to position [50, 0]
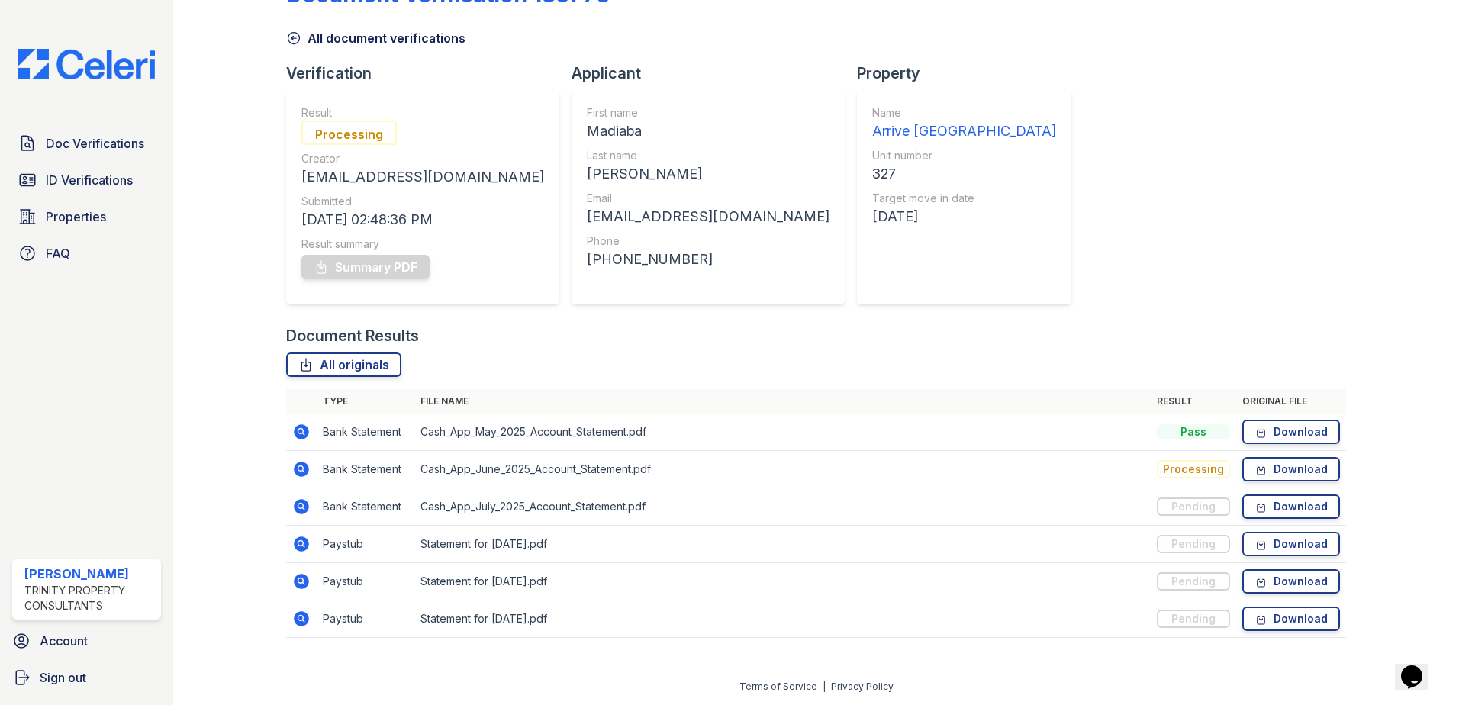
click at [307, 434] on icon at bounding box center [301, 431] width 15 height 15
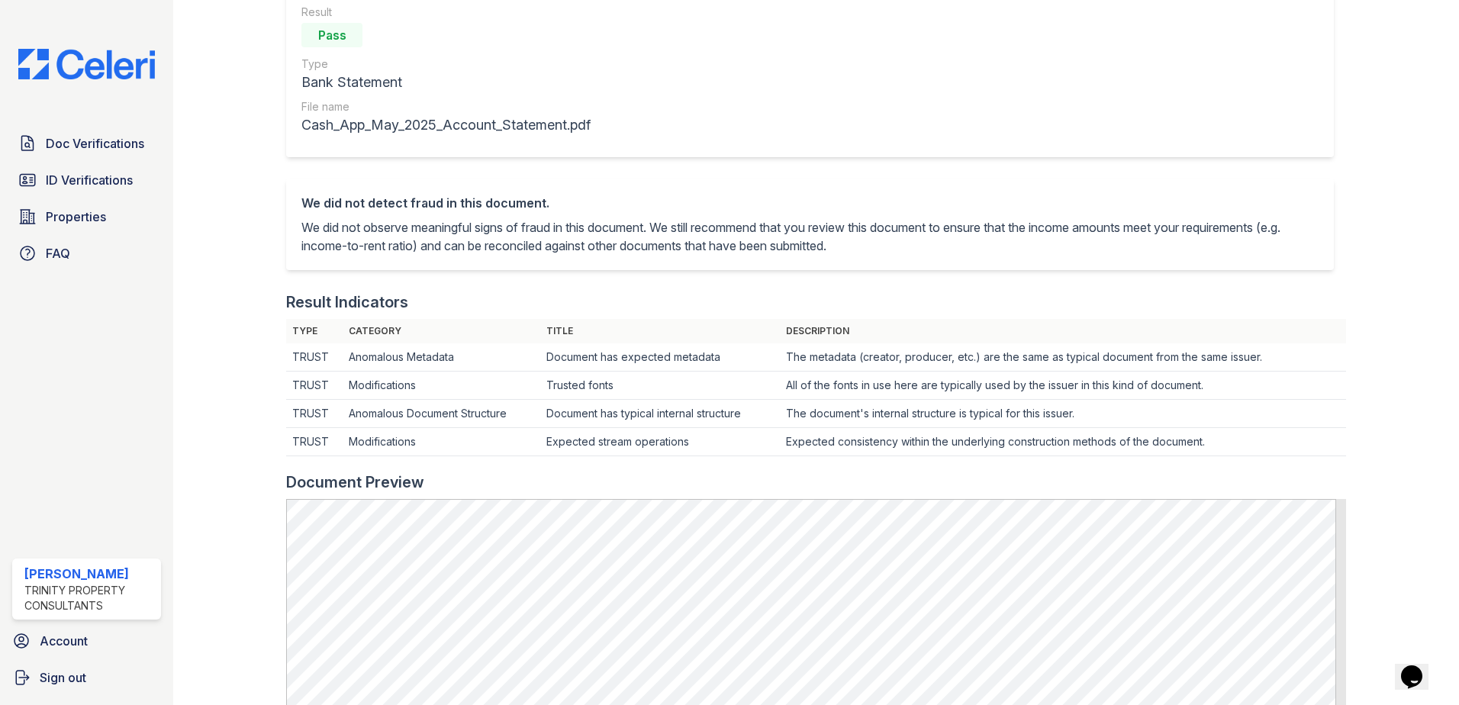
scroll to position [229, 0]
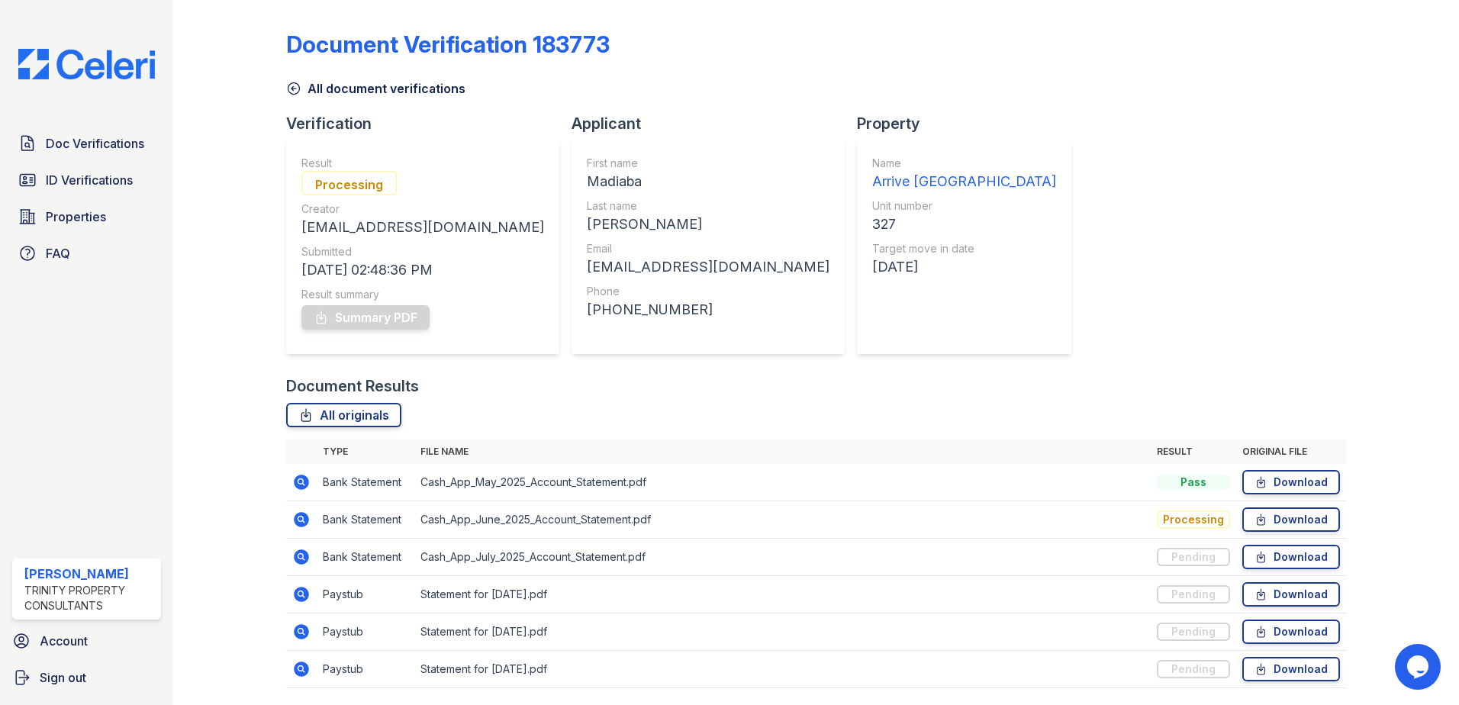
click at [989, 359] on div "Document Verification 183773 All document verifications Verification Result Pro…" at bounding box center [816, 355] width 1060 height 698
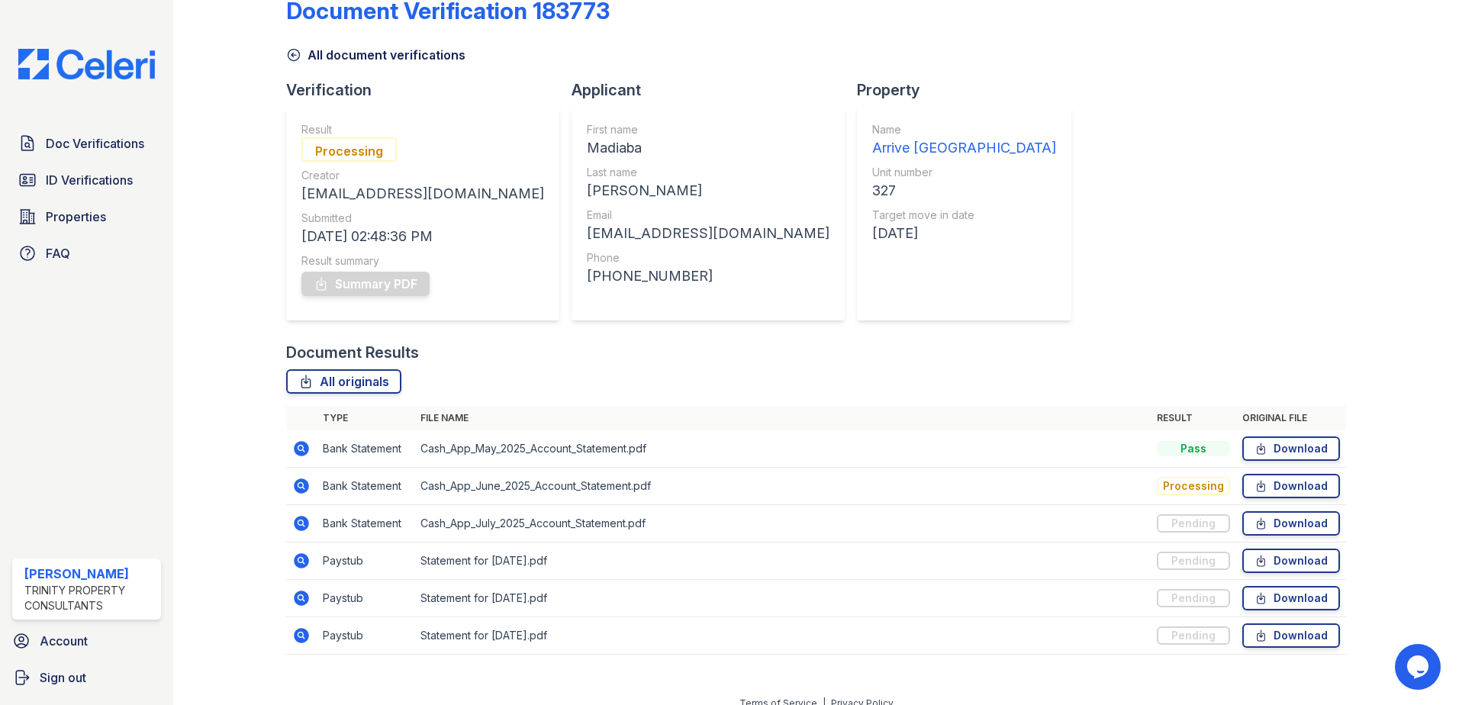
scroll to position [50, 0]
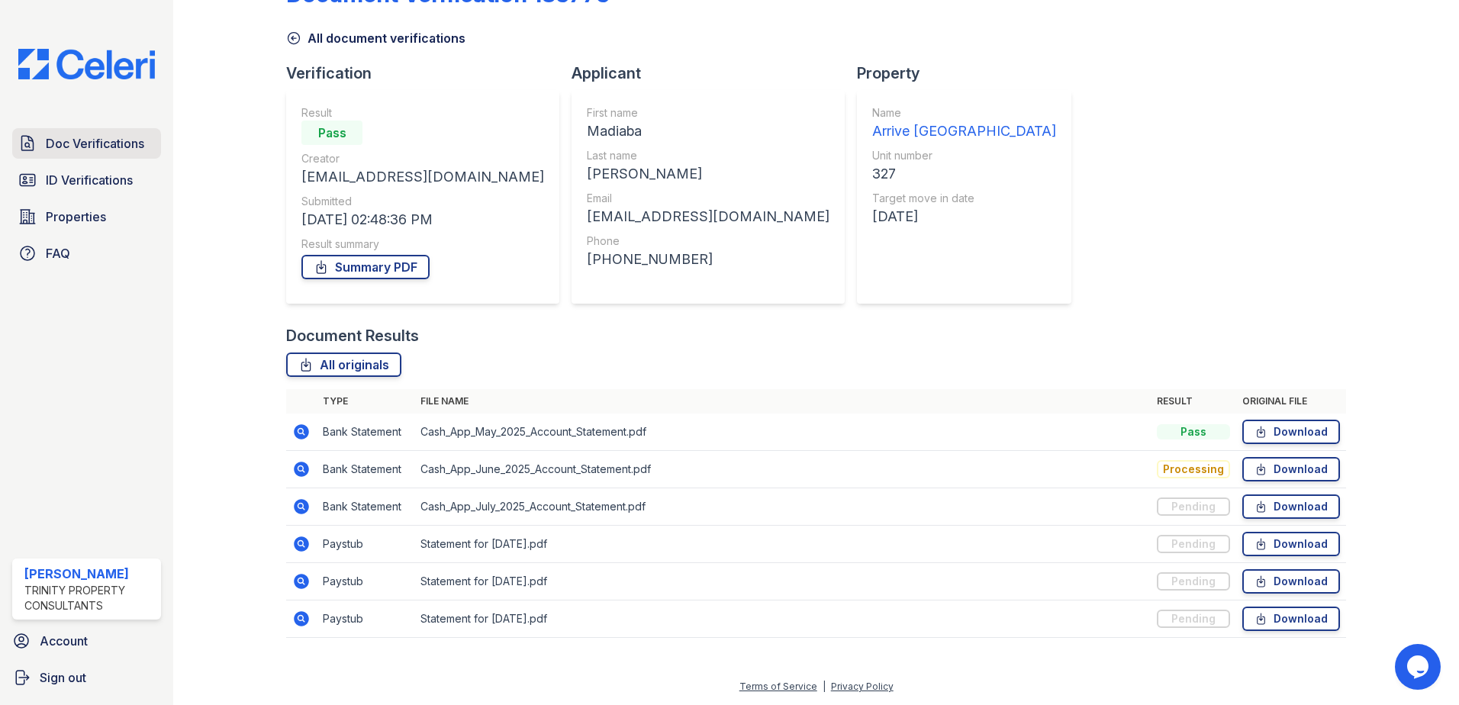
click at [95, 133] on link "Doc Verifications" at bounding box center [86, 143] width 149 height 31
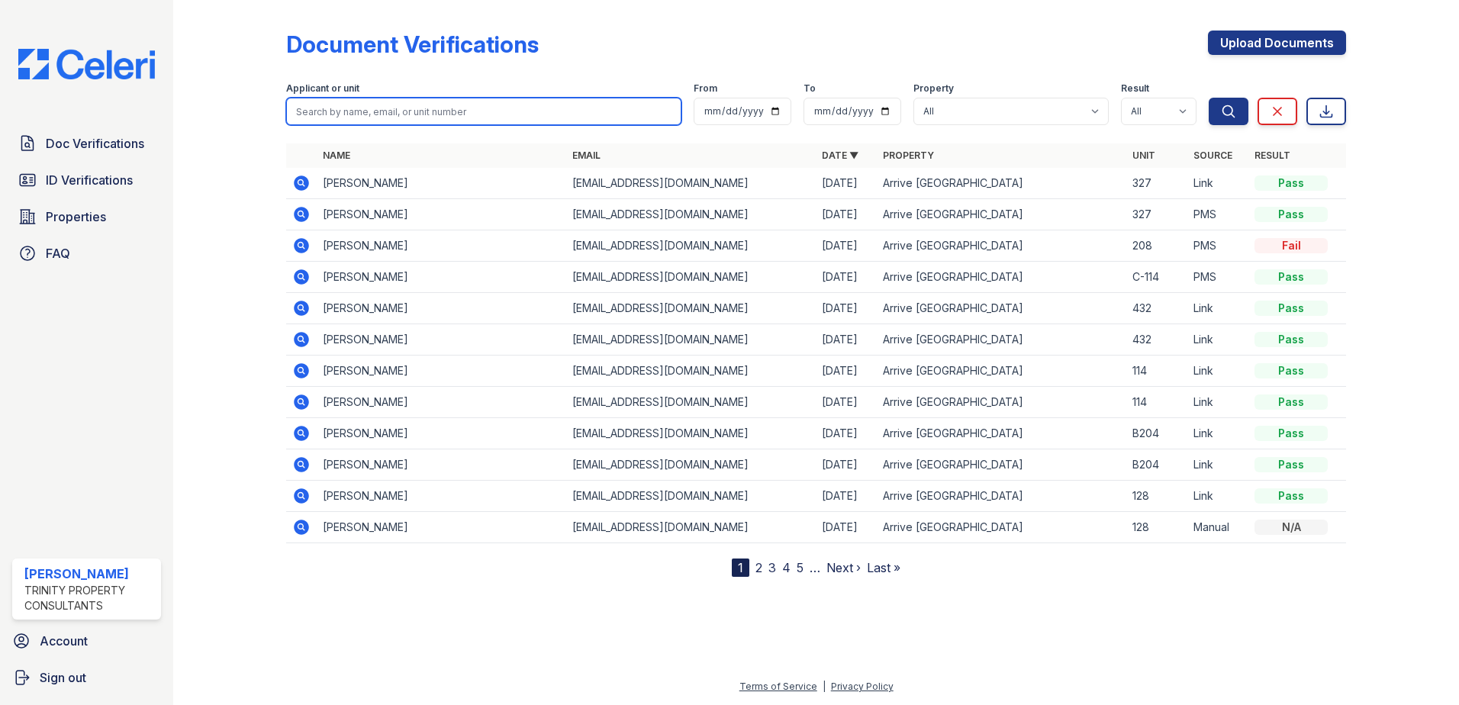
click at [382, 117] on input "search" at bounding box center [483, 111] width 395 height 27
type input "[PERSON_NAME]"
click at [1209, 98] on button "Search" at bounding box center [1229, 111] width 40 height 27
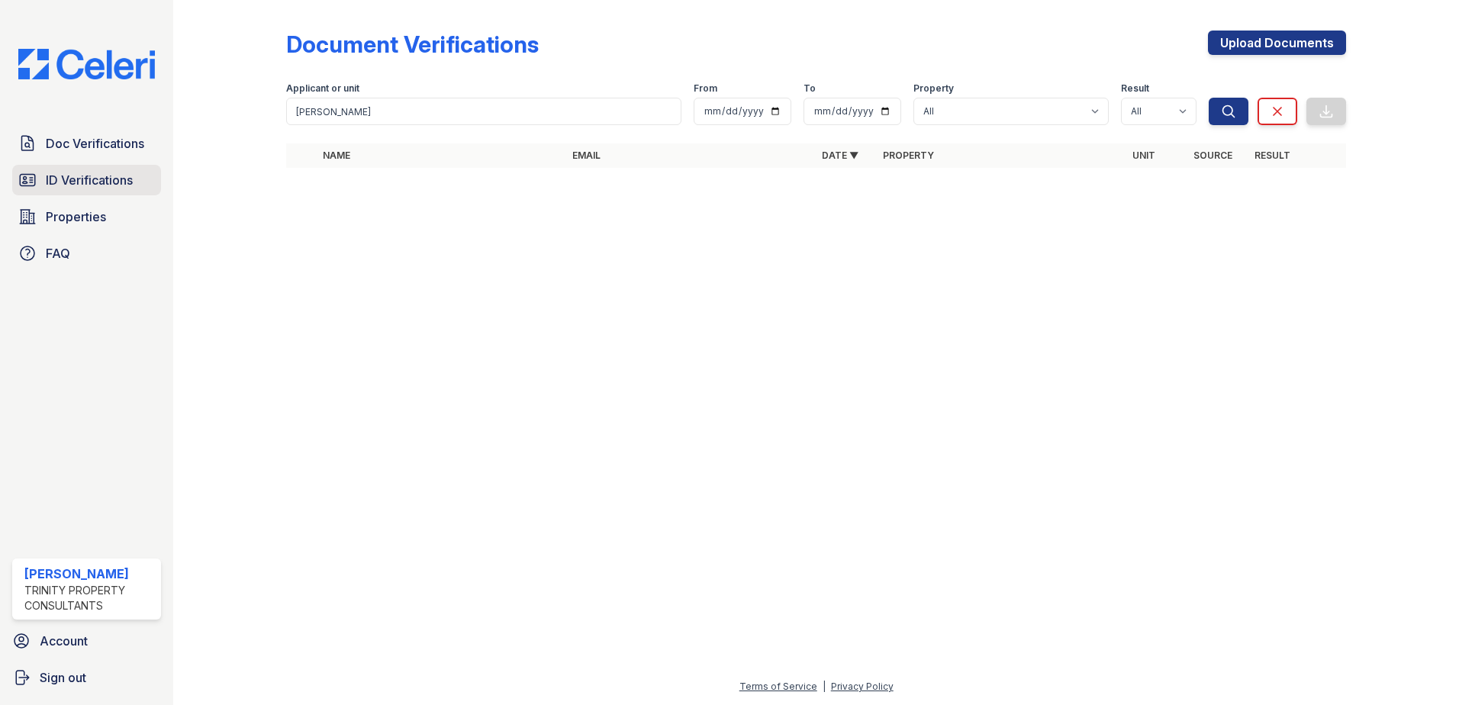
click at [87, 173] on span "ID Verifications" at bounding box center [89, 180] width 87 height 18
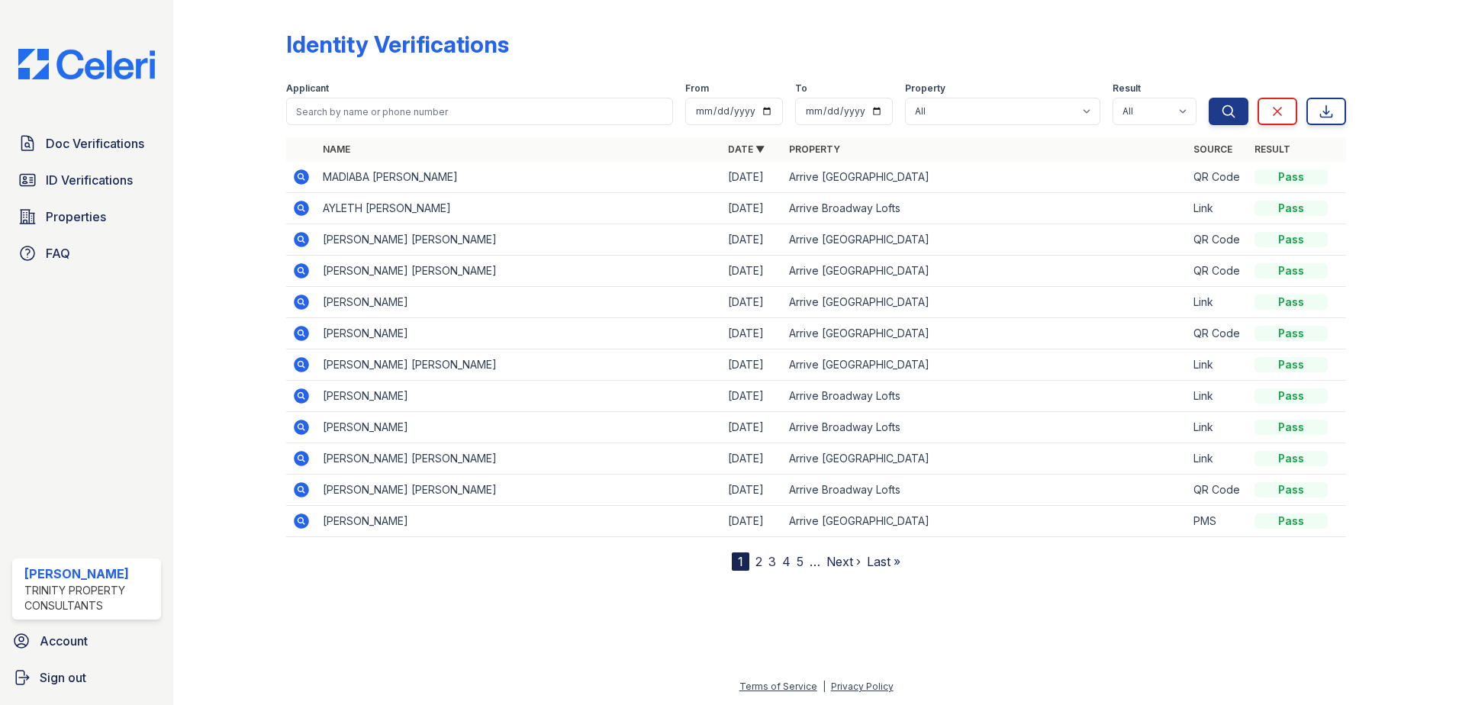
click at [82, 144] on span "Doc Verifications" at bounding box center [95, 143] width 98 height 18
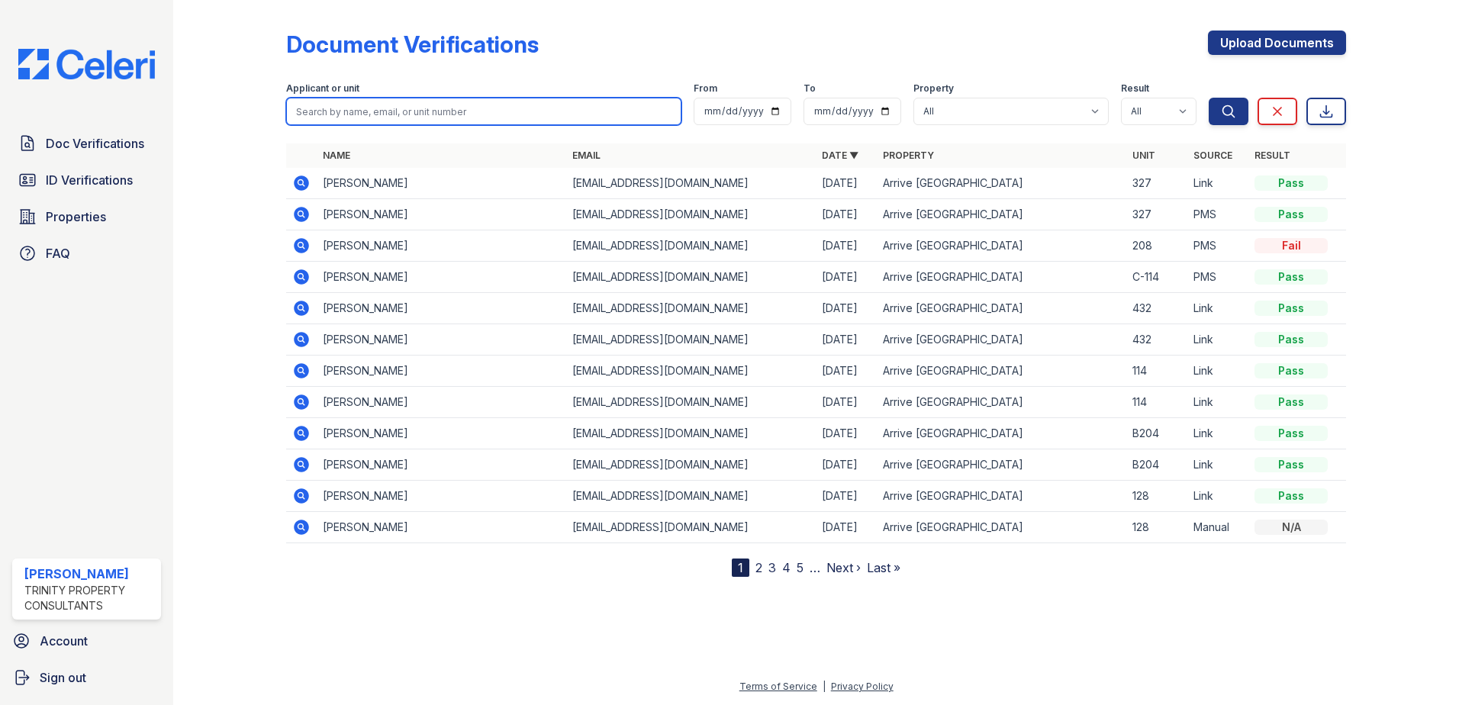
click at [345, 103] on input "search" at bounding box center [483, 111] width 395 height 27
type input "[PERSON_NAME]"
click at [1209, 98] on button "Search" at bounding box center [1229, 111] width 40 height 27
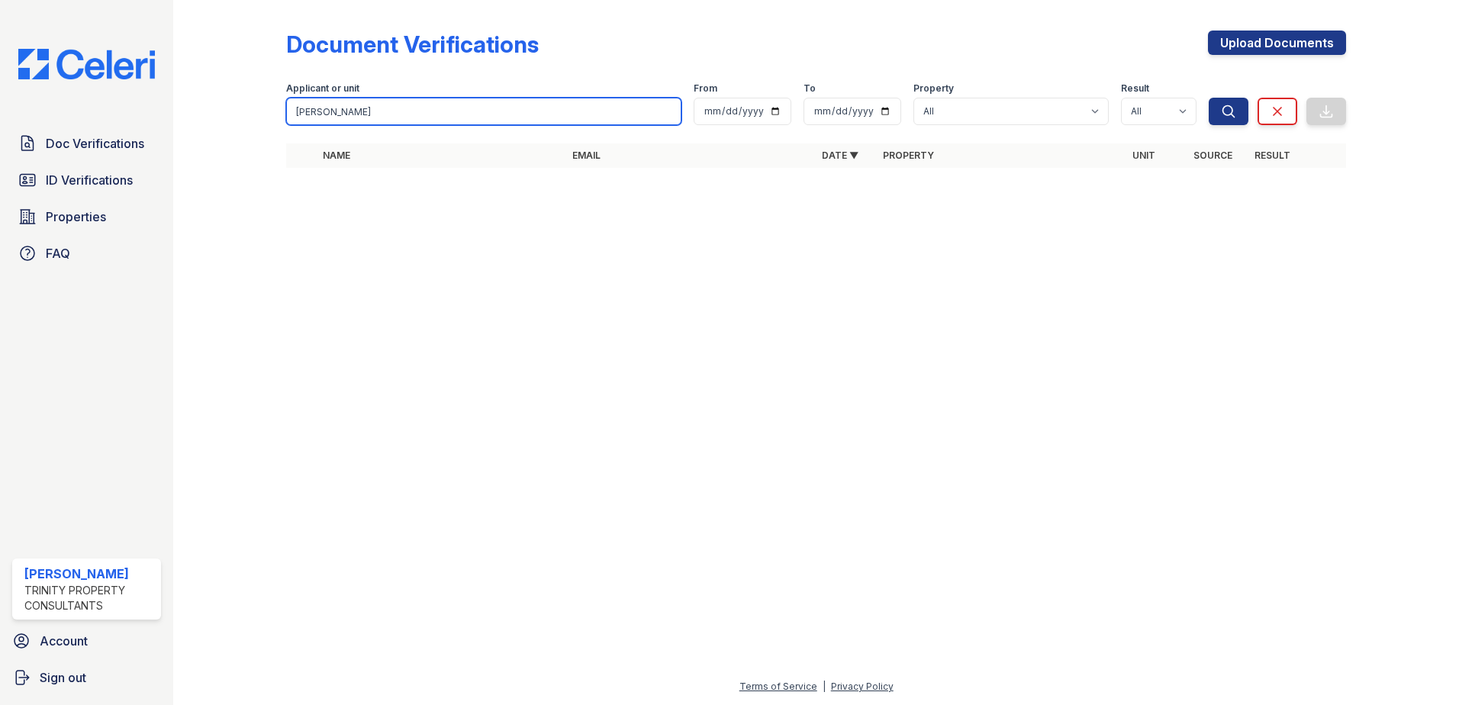
drag, startPoint x: 339, startPoint y: 105, endPoint x: 221, endPoint y: 120, distance: 118.4
click at [221, 120] on div "Document Verifications Upload Documents Filter Applicant or unit [PERSON_NAME] …" at bounding box center [816, 104] width 1237 height 208
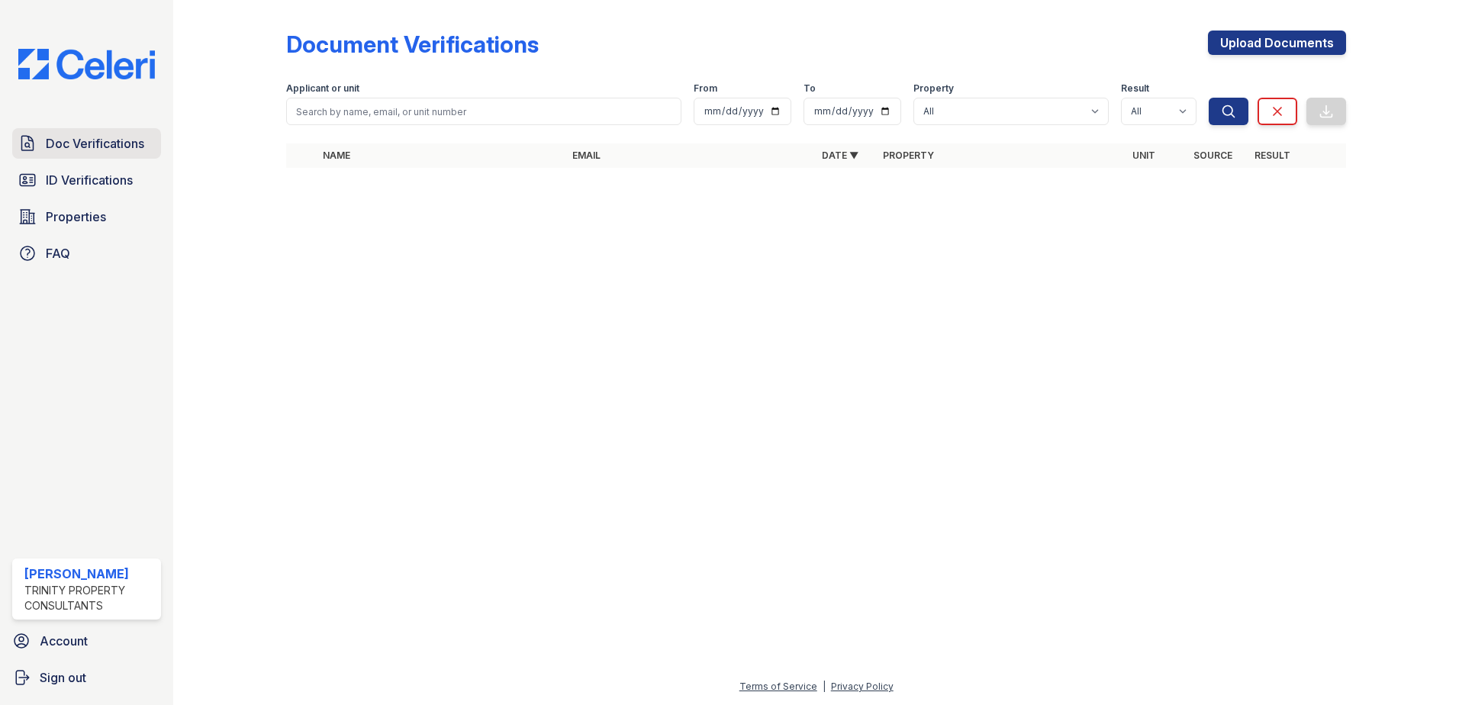
click at [95, 147] on span "Doc Verifications" at bounding box center [95, 143] width 98 height 18
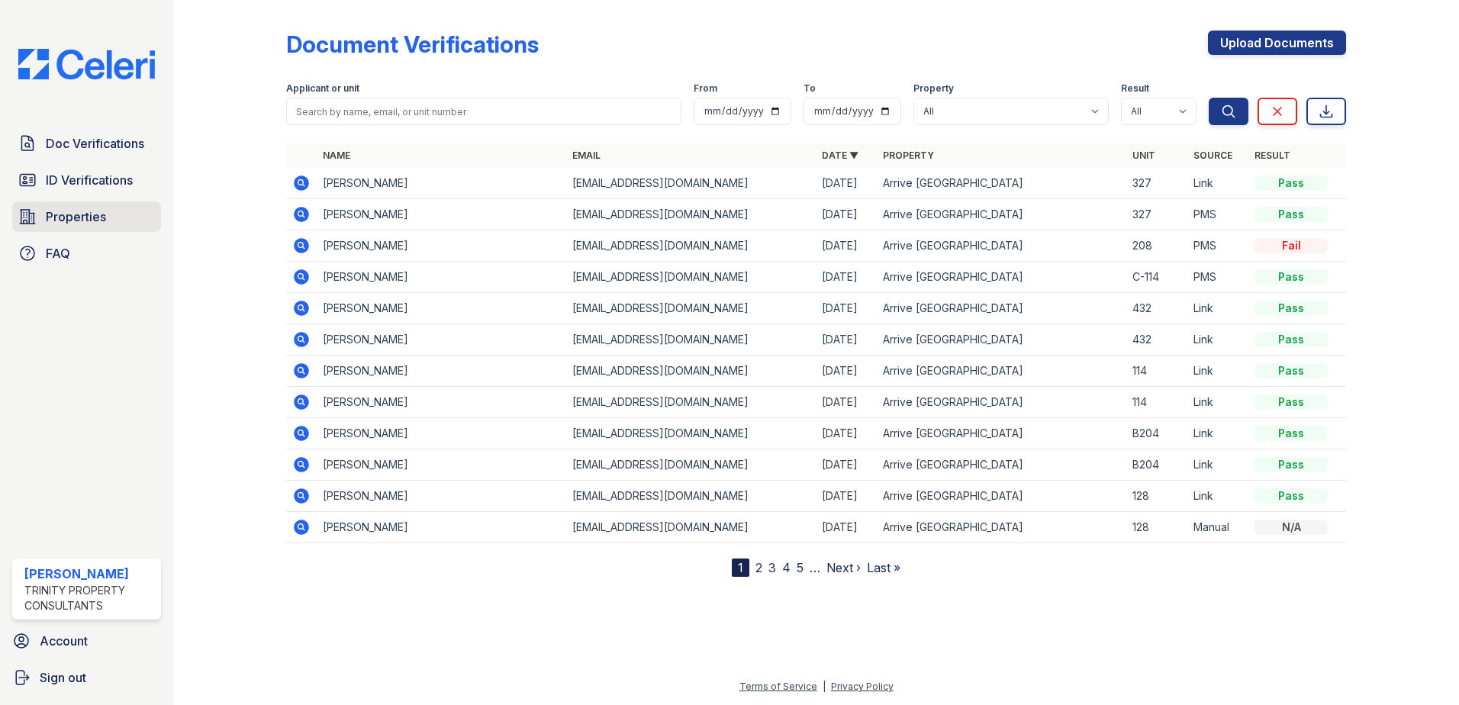
click at [85, 216] on span "Properties" at bounding box center [76, 217] width 60 height 18
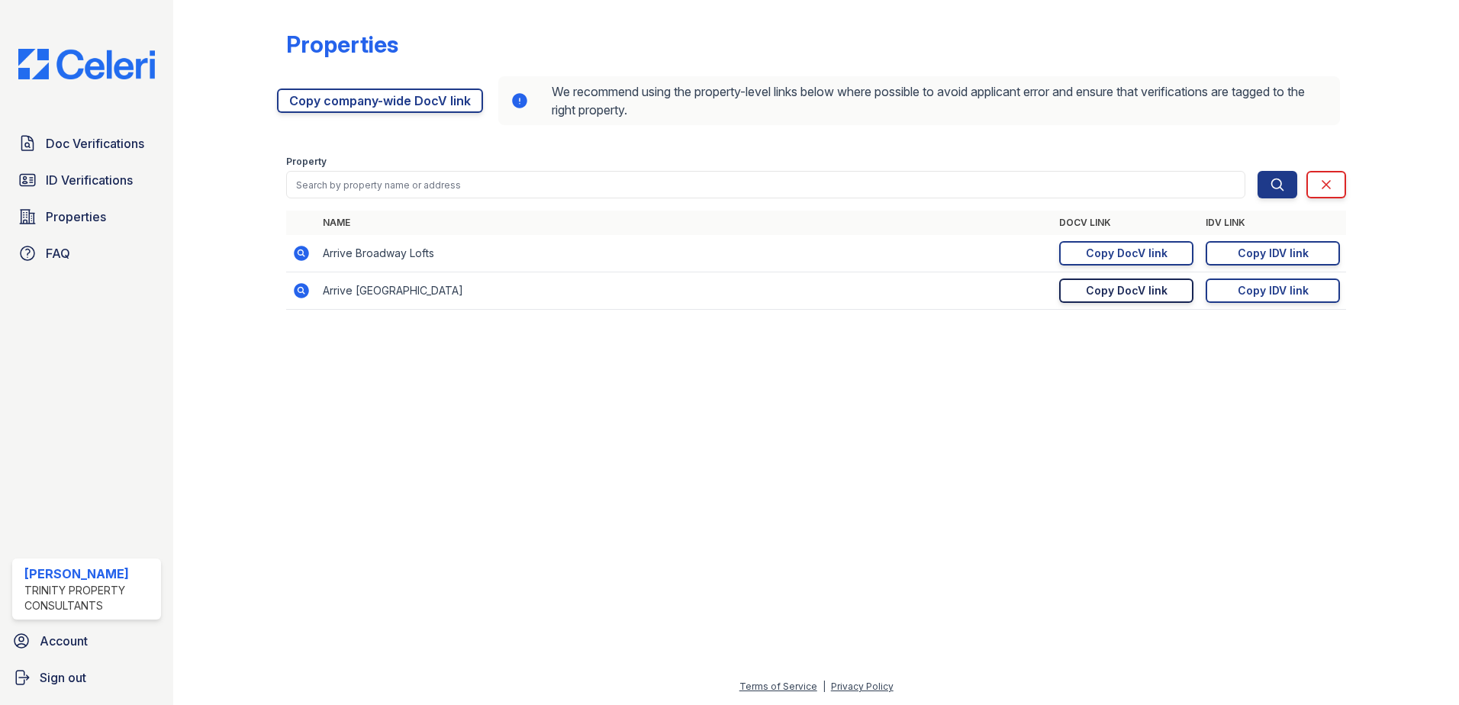
click at [1159, 292] on div "Copy DocV link" at bounding box center [1127, 290] width 82 height 15
